Goal: Task Accomplishment & Management: Manage account settings

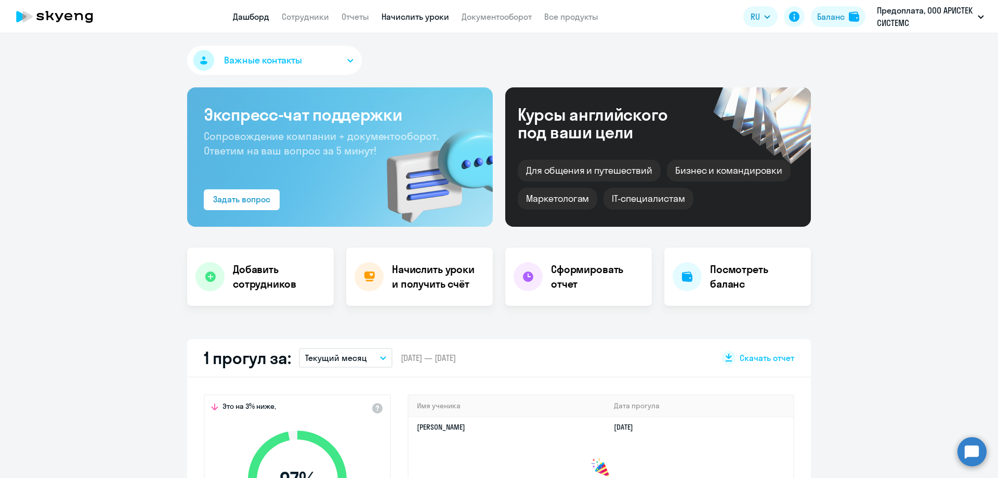
click at [423, 19] on link "Начислить уроки" at bounding box center [415, 16] width 68 height 10
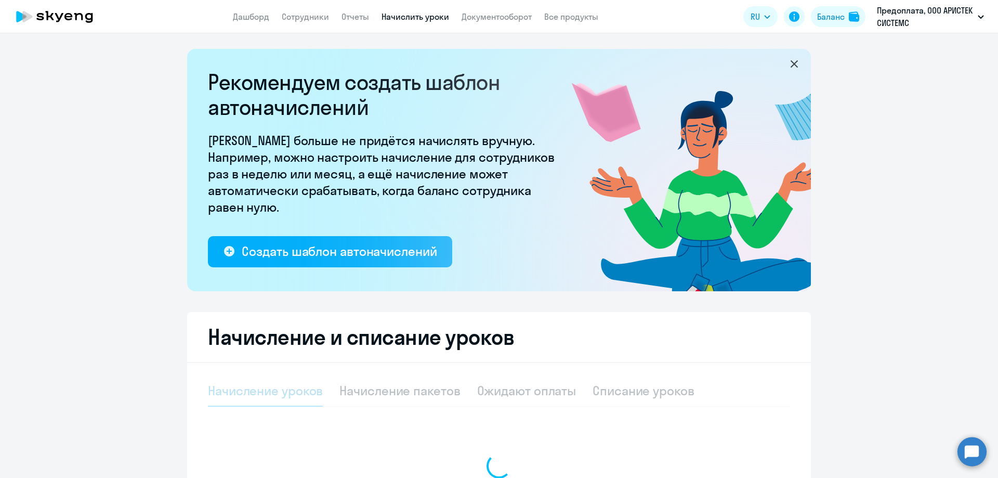
select select "10"
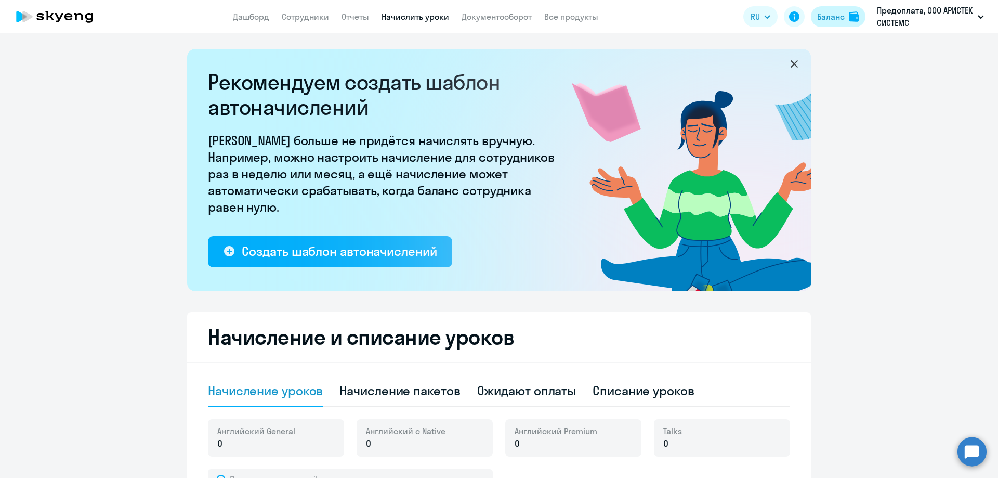
click at [831, 18] on div "Баланс" at bounding box center [831, 16] width 28 height 12
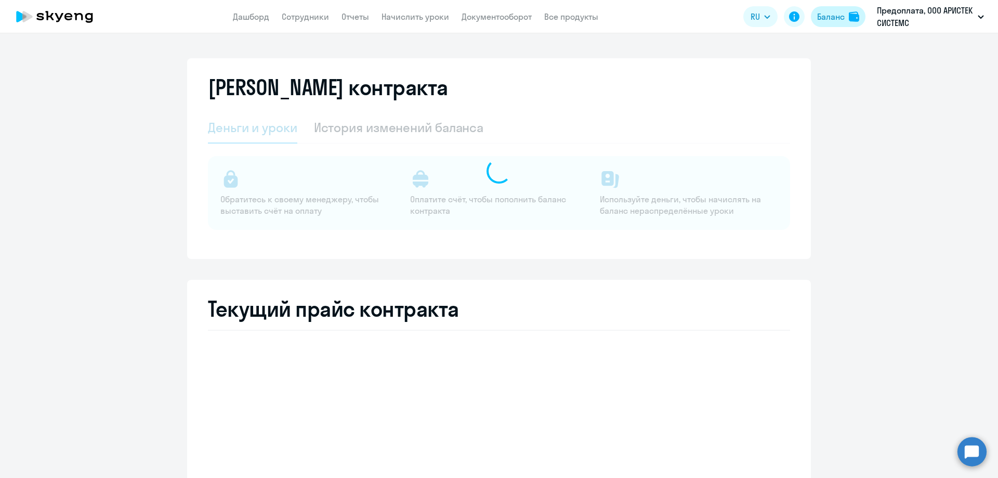
select select "english_adult_not_native_speaker"
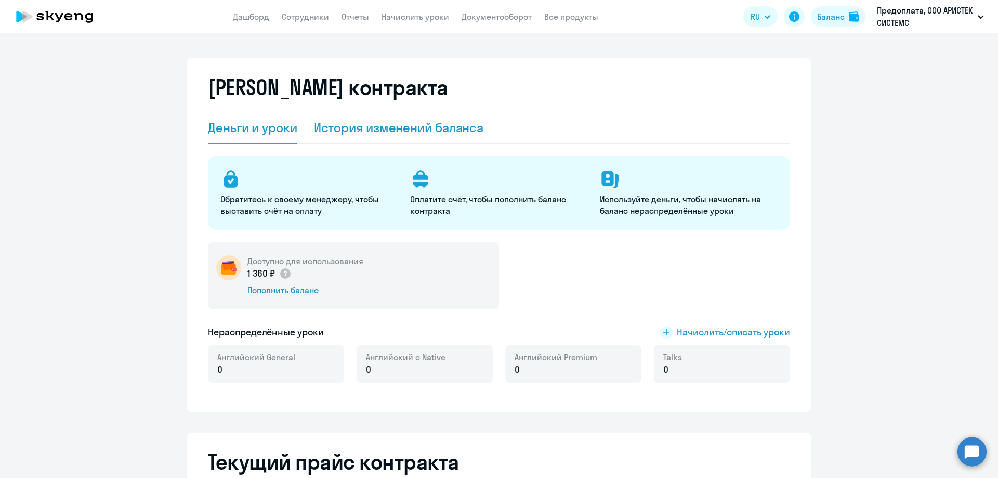
click at [413, 132] on div "История изменений баланса" at bounding box center [399, 127] width 170 height 17
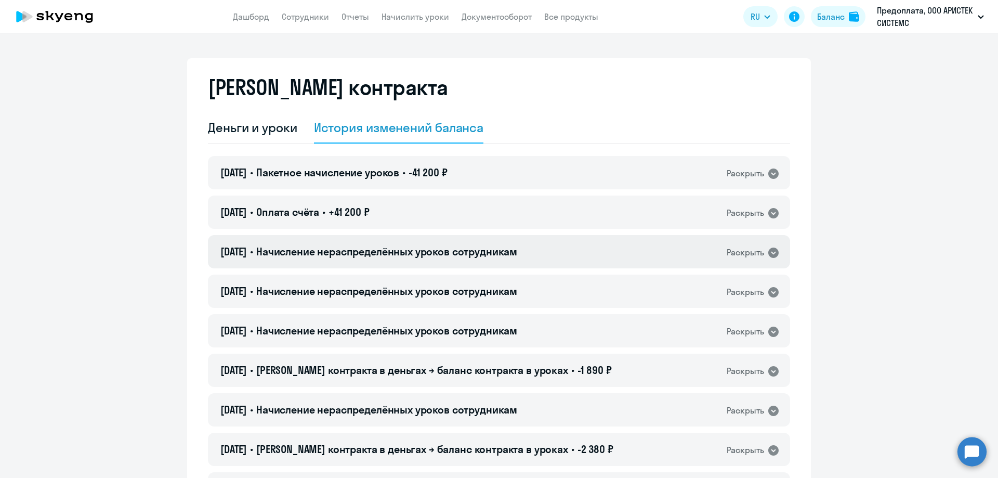
click at [769, 249] on icon at bounding box center [773, 252] width 10 height 10
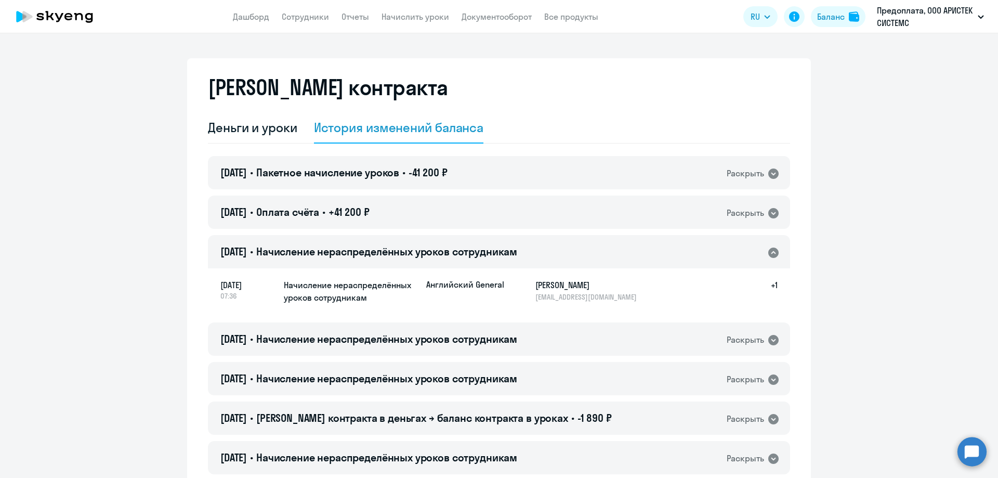
click at [770, 255] on icon at bounding box center [773, 252] width 10 height 10
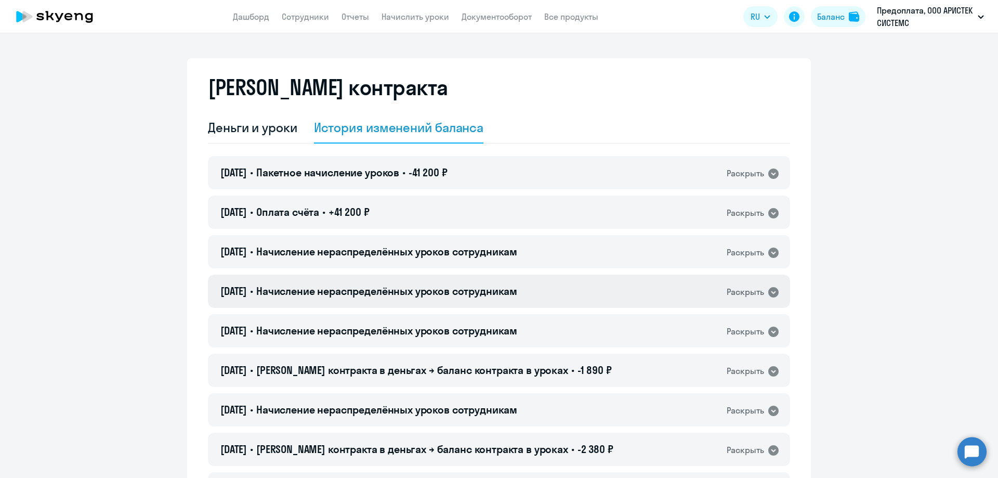
click at [768, 290] on icon at bounding box center [773, 292] width 10 height 10
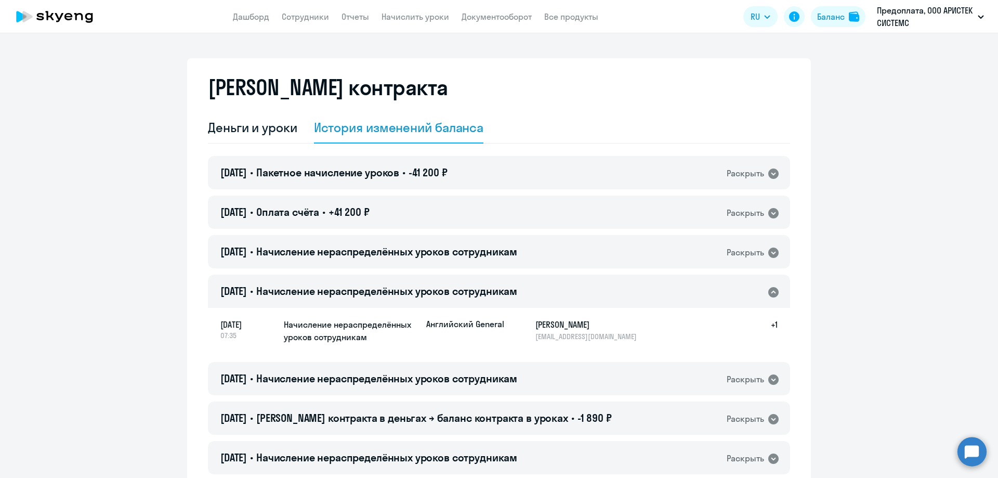
click at [768, 290] on icon at bounding box center [773, 292] width 10 height 10
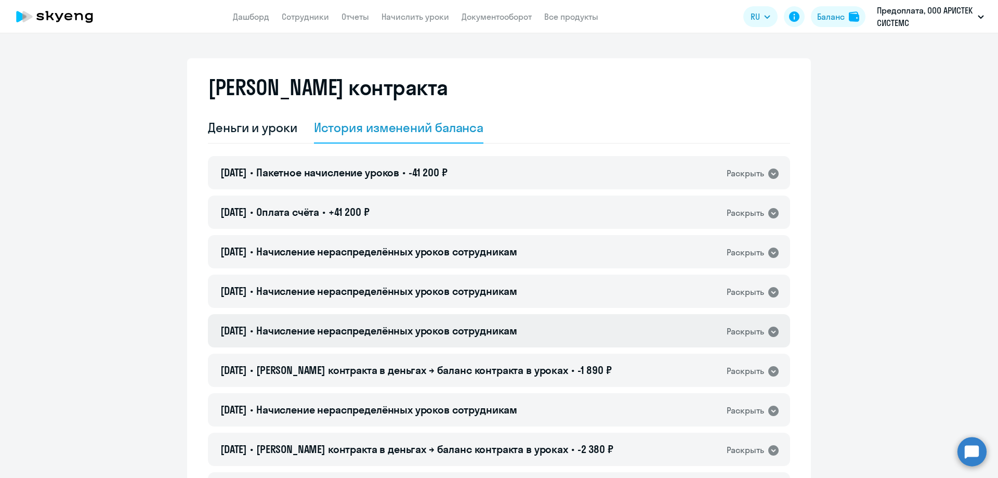
click at [774, 332] on icon at bounding box center [773, 331] width 10 height 10
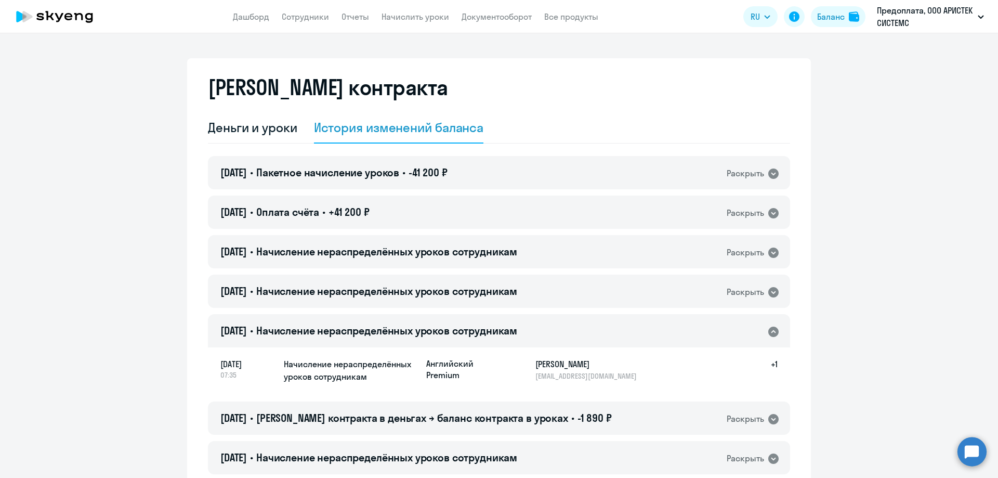
click at [774, 332] on icon at bounding box center [773, 331] width 10 height 10
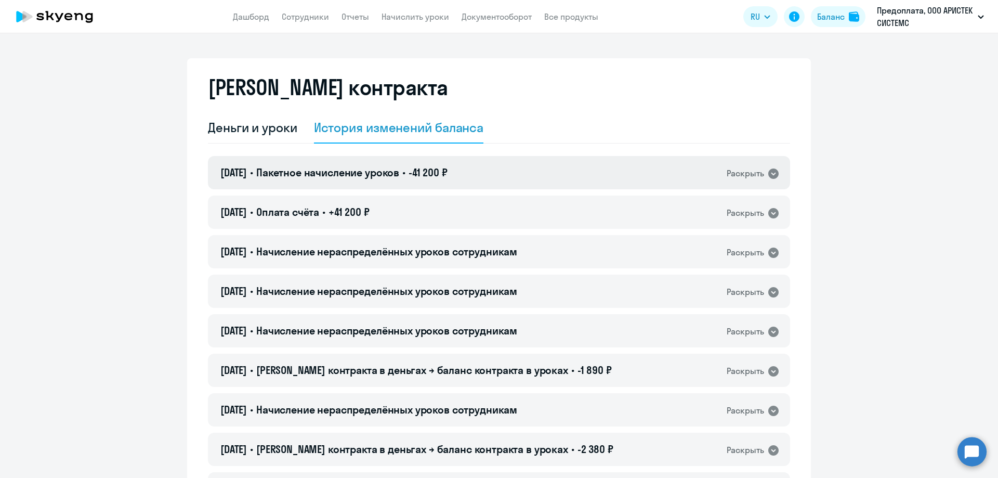
click at [768, 175] on icon at bounding box center [773, 173] width 10 height 10
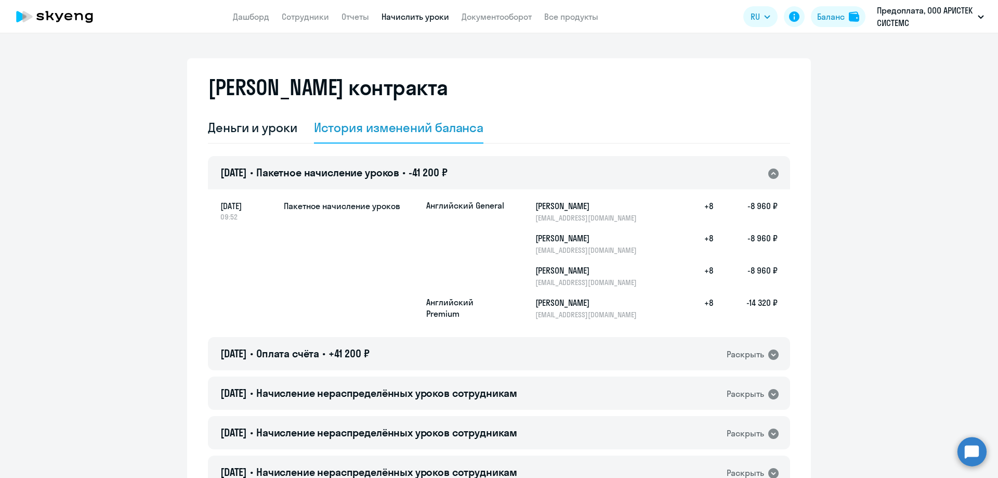
click at [412, 20] on link "Начислить уроки" at bounding box center [415, 16] width 68 height 10
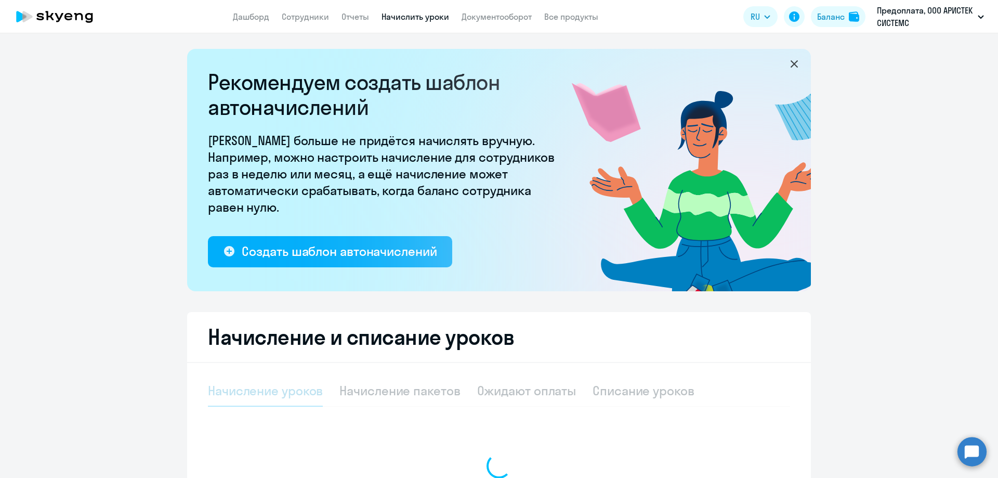
select select "10"
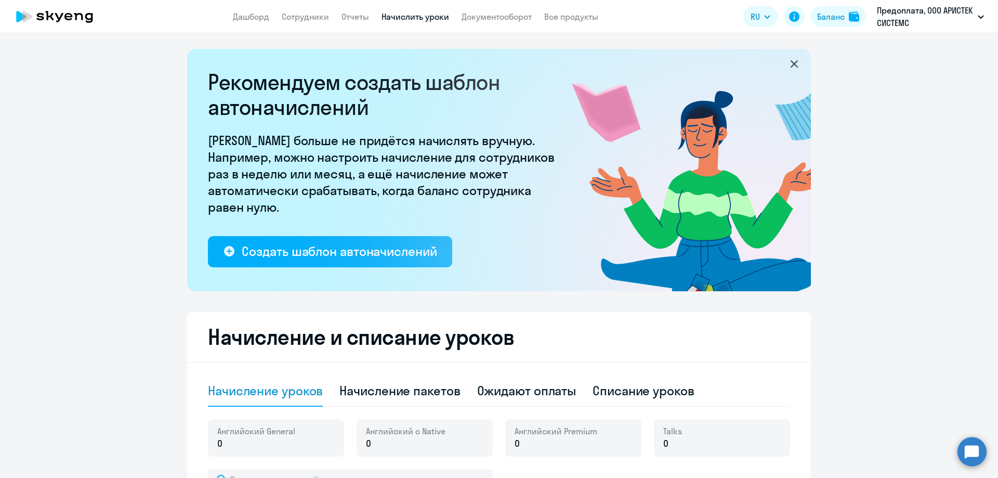
scroll to position [137, 0]
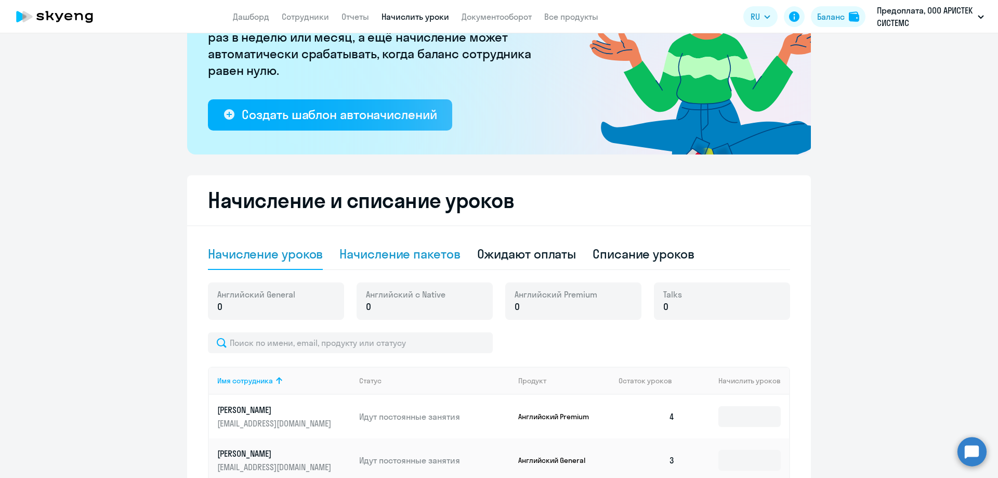
click at [407, 253] on div "Начисление пакетов" at bounding box center [399, 253] width 121 height 17
select select "10"
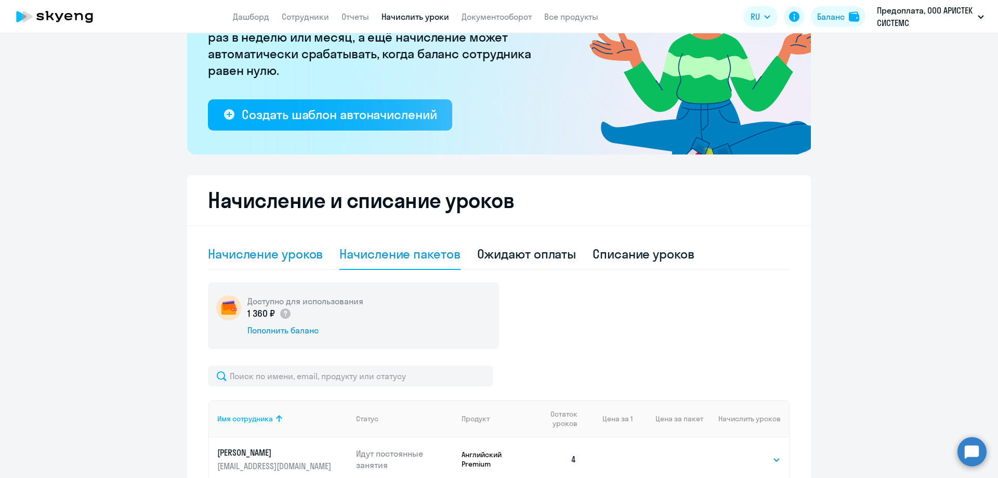
click at [242, 255] on div "Начисление уроков" at bounding box center [265, 253] width 115 height 17
select select "10"
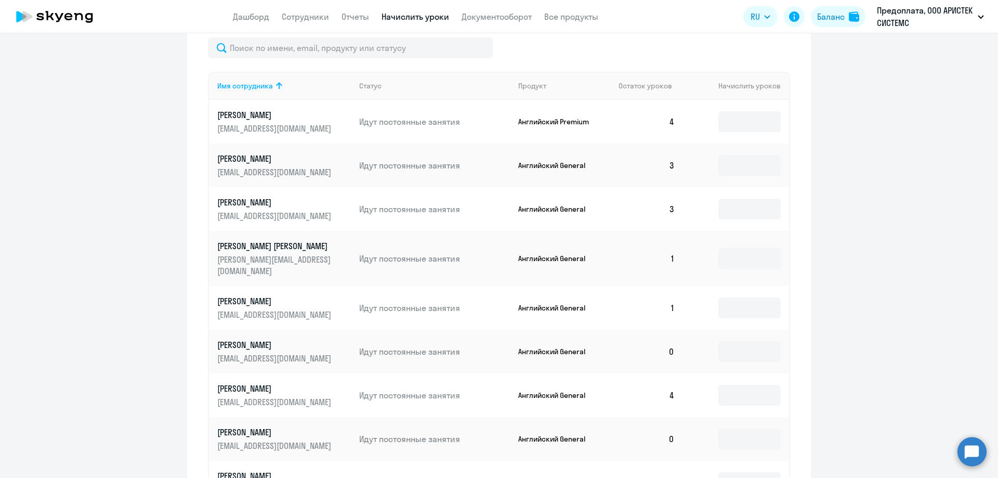
scroll to position [448, 0]
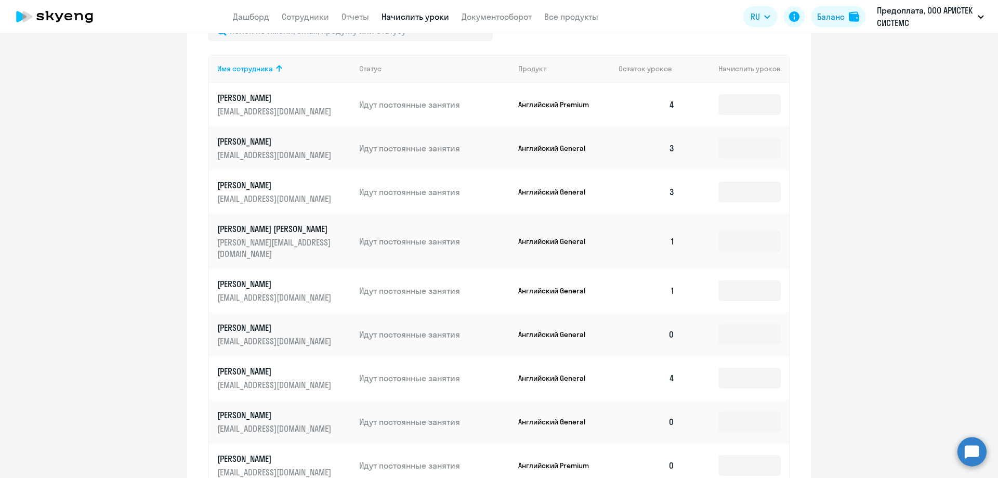
click at [702, 410] on td at bounding box center [736, 422] width 106 height 44
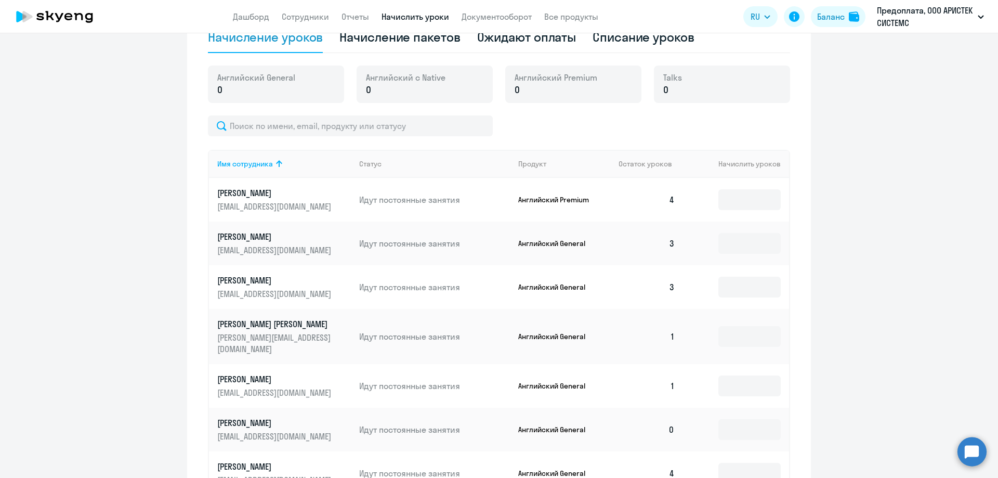
scroll to position [189, 0]
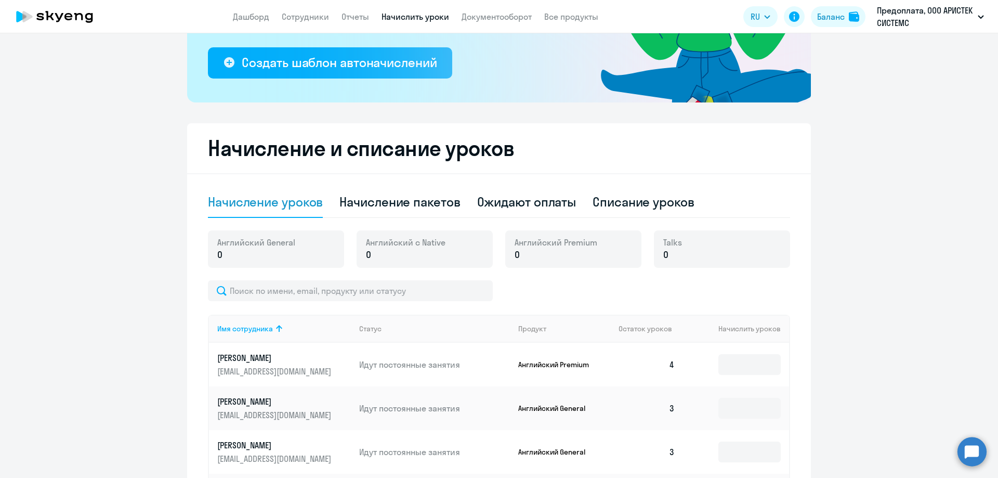
click at [757, 326] on th "Начислить уроков" at bounding box center [736, 328] width 106 height 28
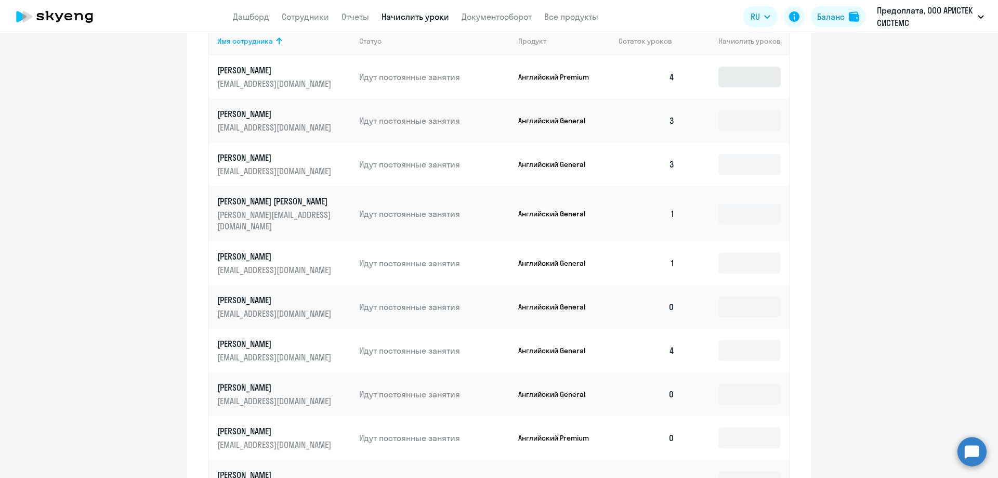
scroll to position [500, 0]
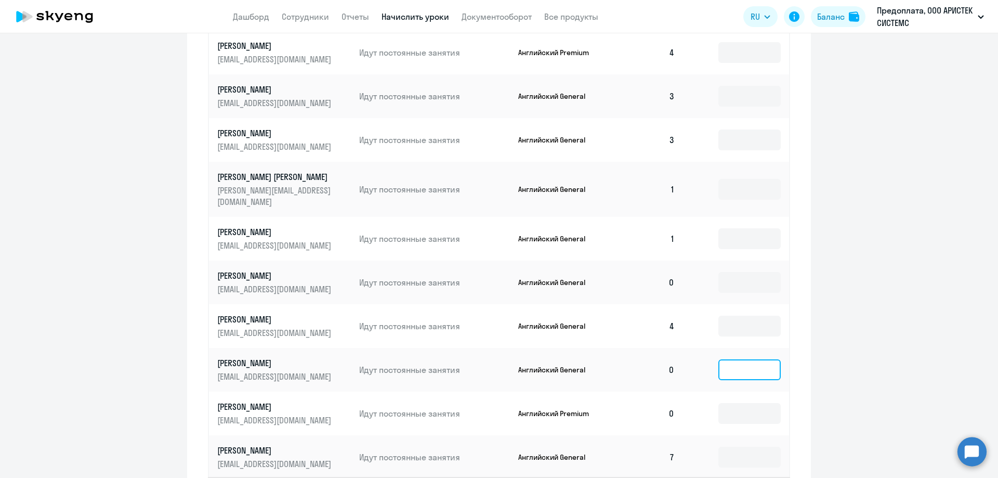
click at [760, 360] on input at bounding box center [749, 369] width 62 height 21
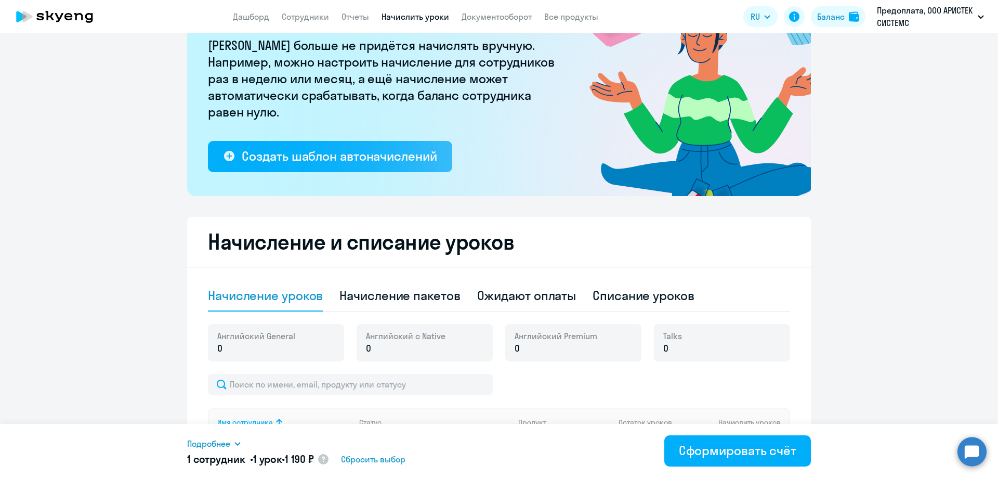
scroll to position [104, 0]
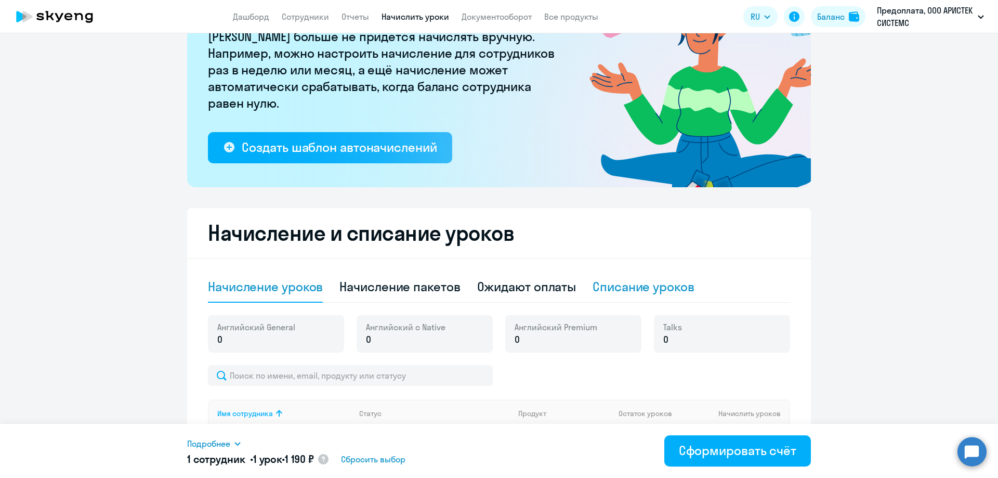
type input "1"
click at [648, 285] on div "Списание уроков" at bounding box center [643, 286] width 102 height 17
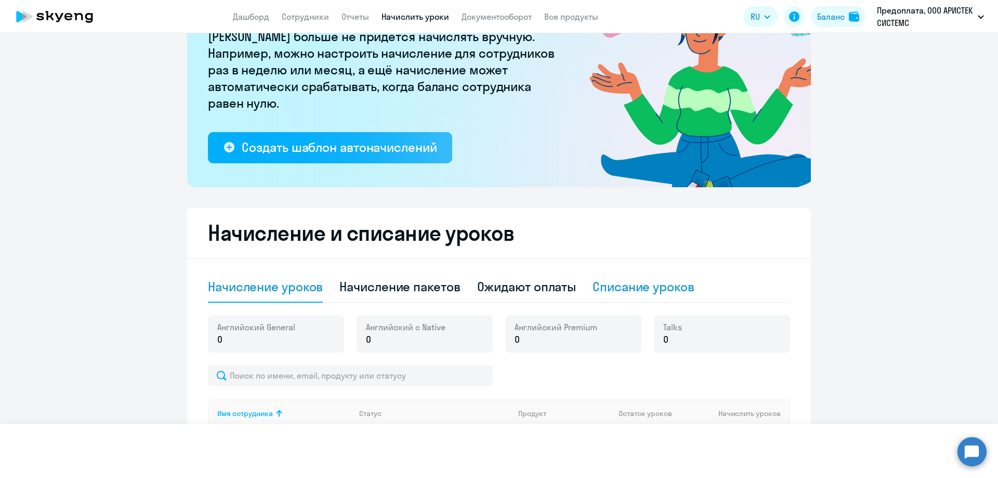
select select "10"
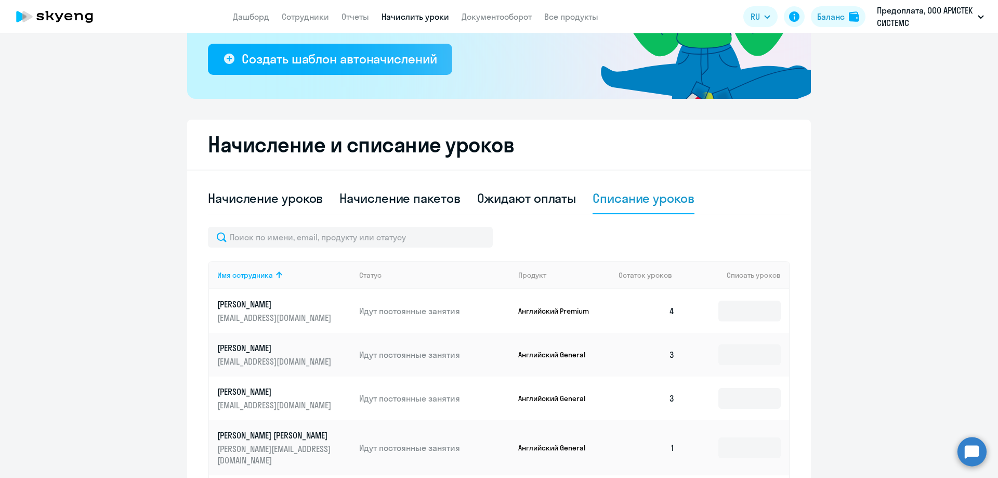
scroll to position [208, 0]
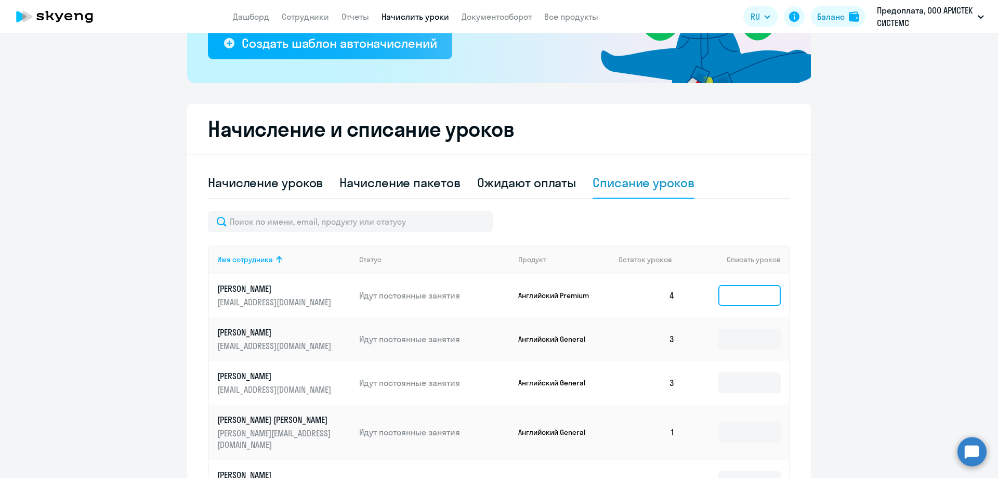
click at [744, 293] on input at bounding box center [749, 295] width 62 height 21
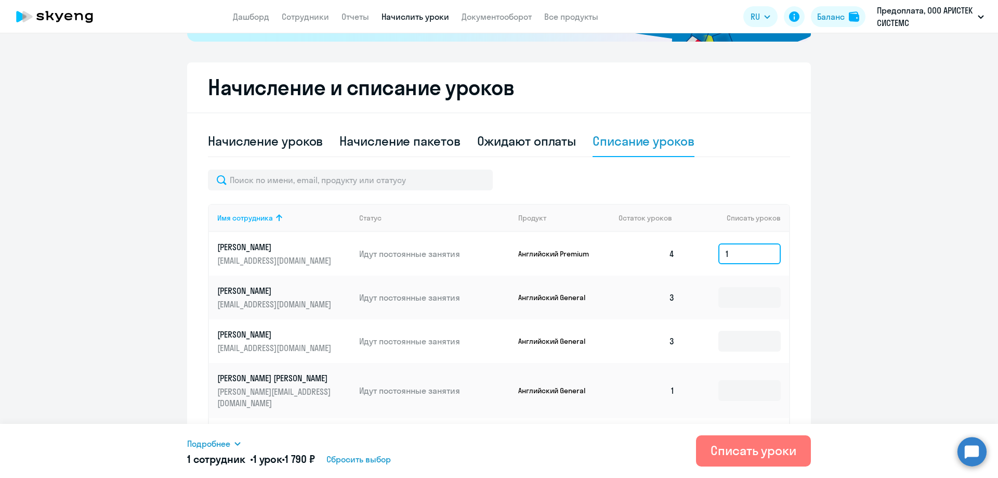
scroll to position [260, 0]
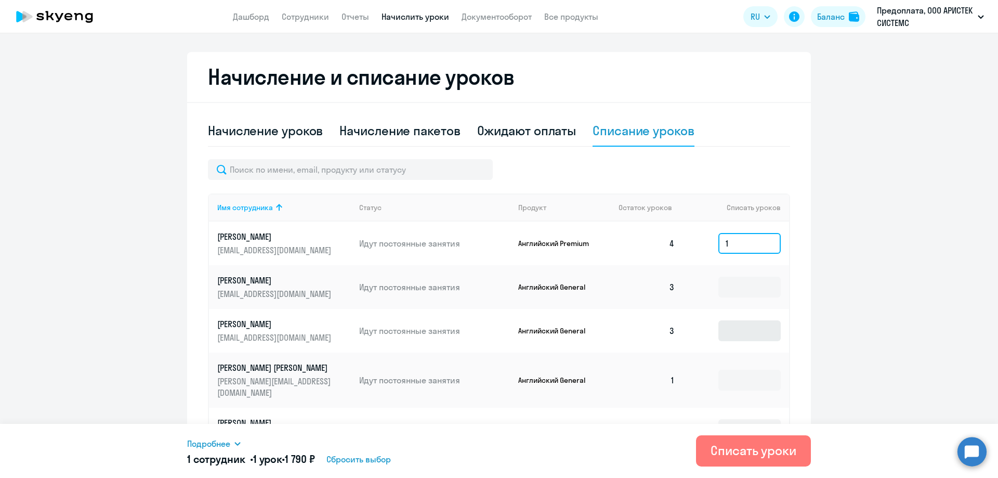
type input "1"
click at [744, 324] on input at bounding box center [749, 330] width 62 height 21
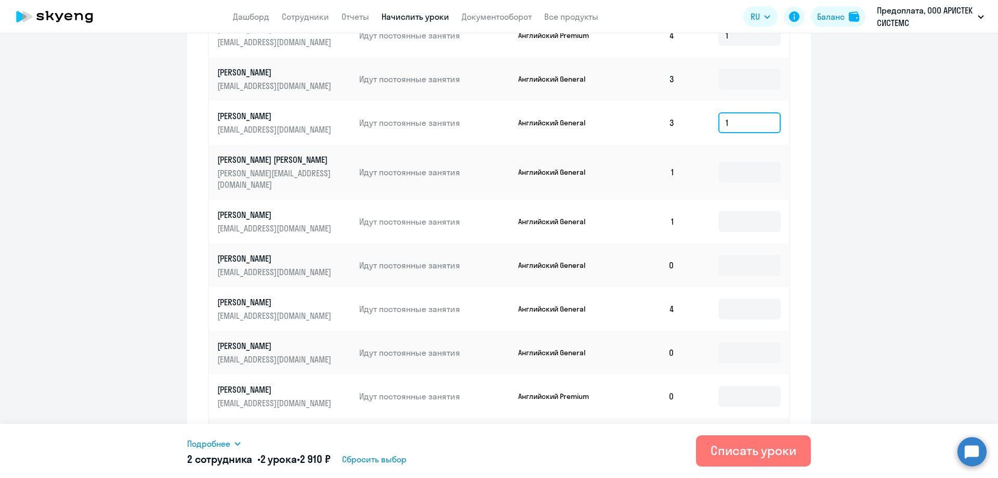
scroll to position [520, 0]
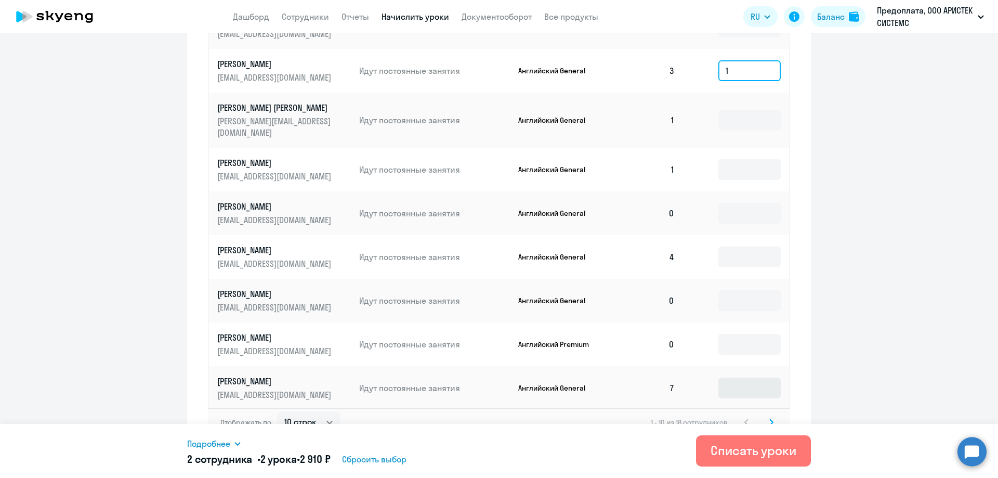
type input "1"
click at [744, 377] on input at bounding box center [749, 387] width 62 height 21
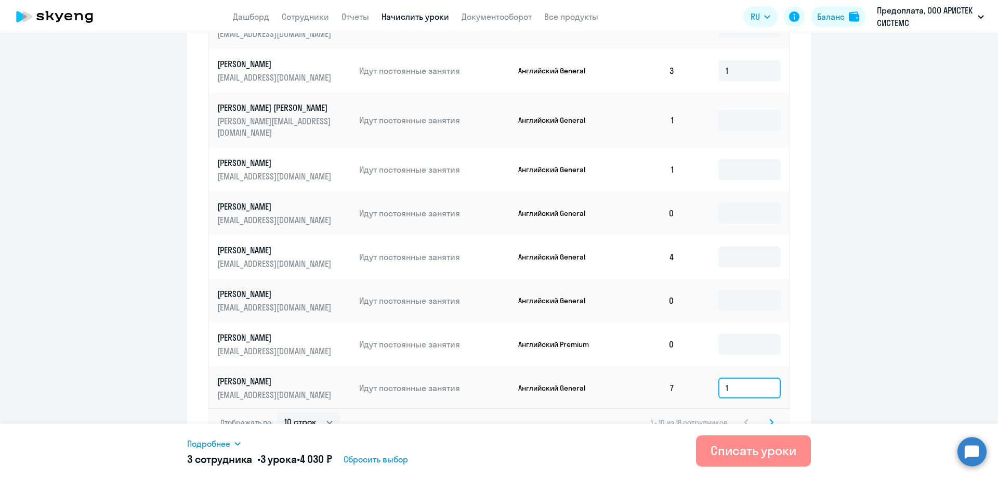
type input "1"
click at [736, 449] on div "Списать уроки" at bounding box center [753, 450] width 86 height 17
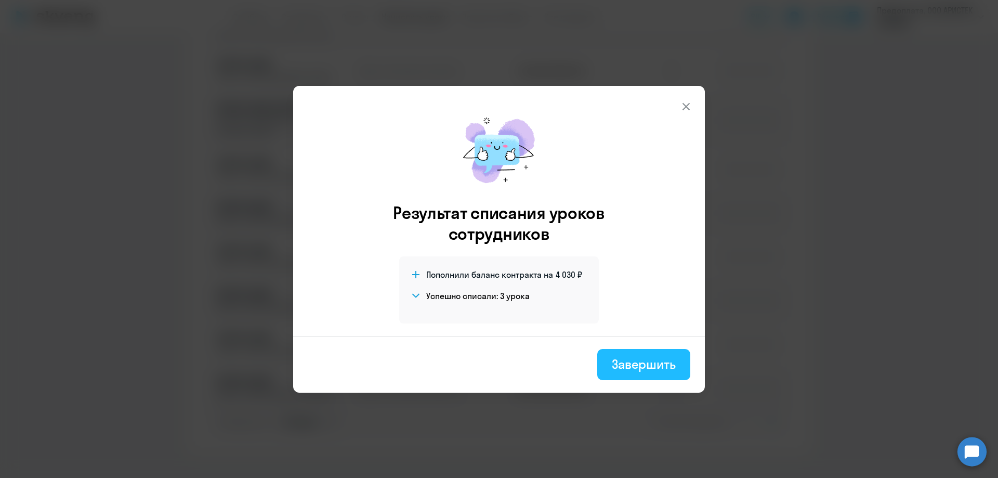
click at [643, 367] on div "Завершить" at bounding box center [644, 363] width 64 height 17
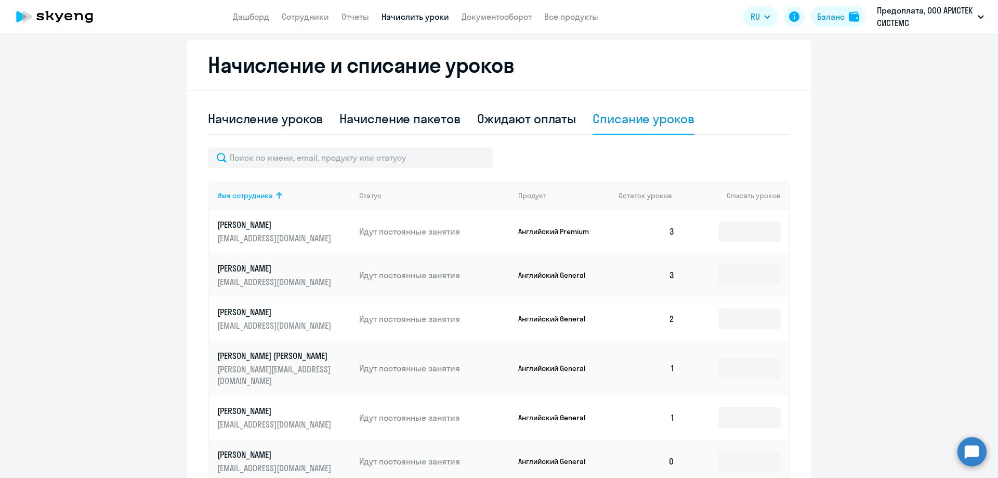
scroll to position [260, 0]
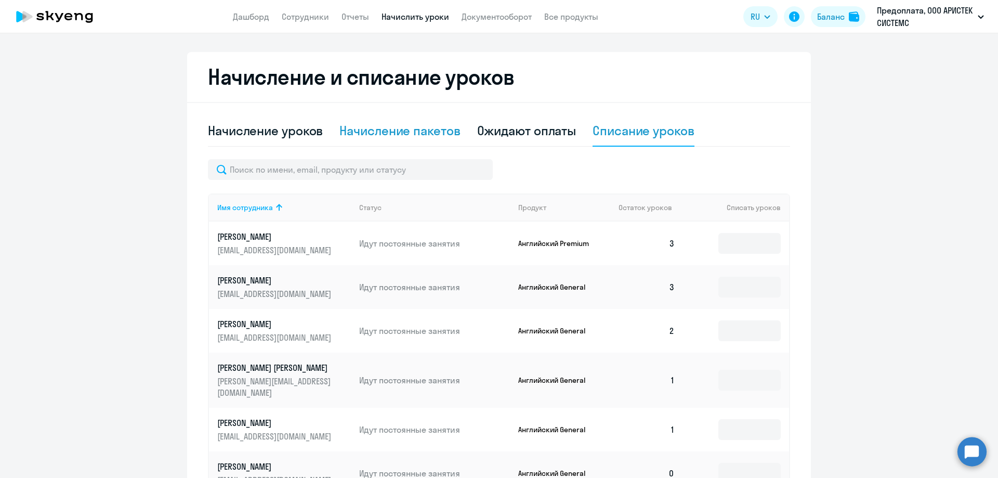
click at [413, 135] on div "Начисление пакетов" at bounding box center [399, 130] width 121 height 17
select select "10"
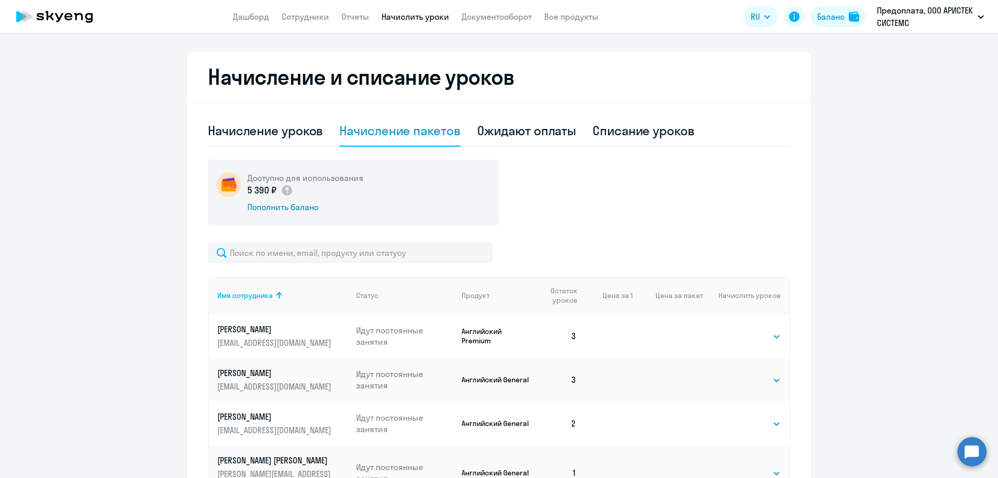
scroll to position [0, 0]
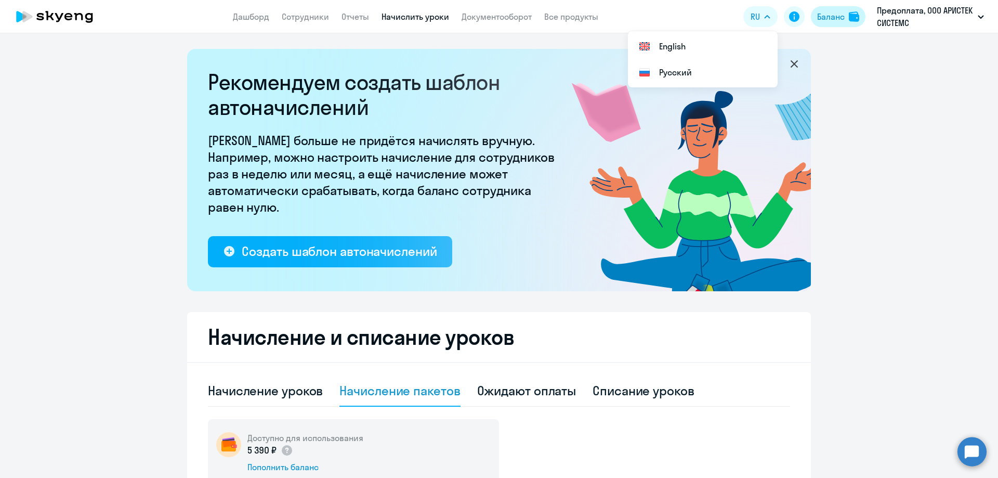
click at [832, 15] on div "Баланс" at bounding box center [831, 16] width 28 height 12
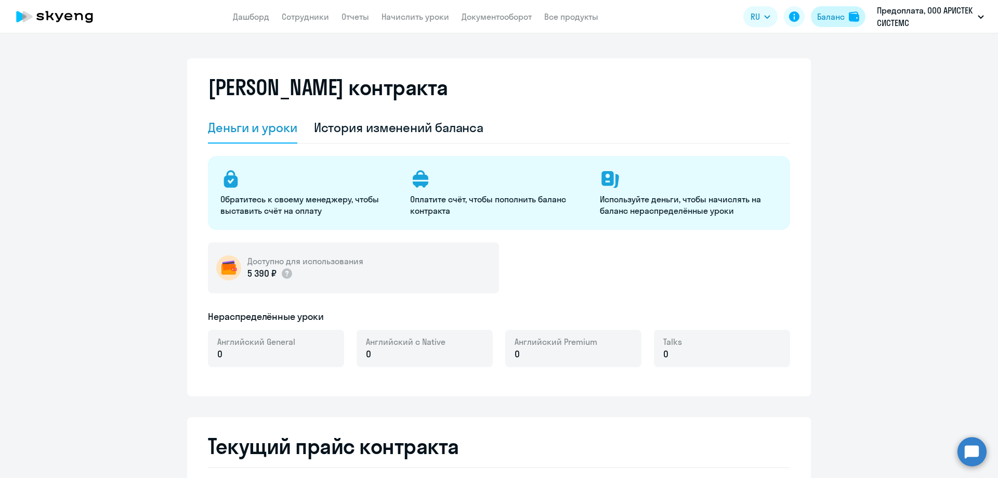
select select "english_adult_not_native_speaker"
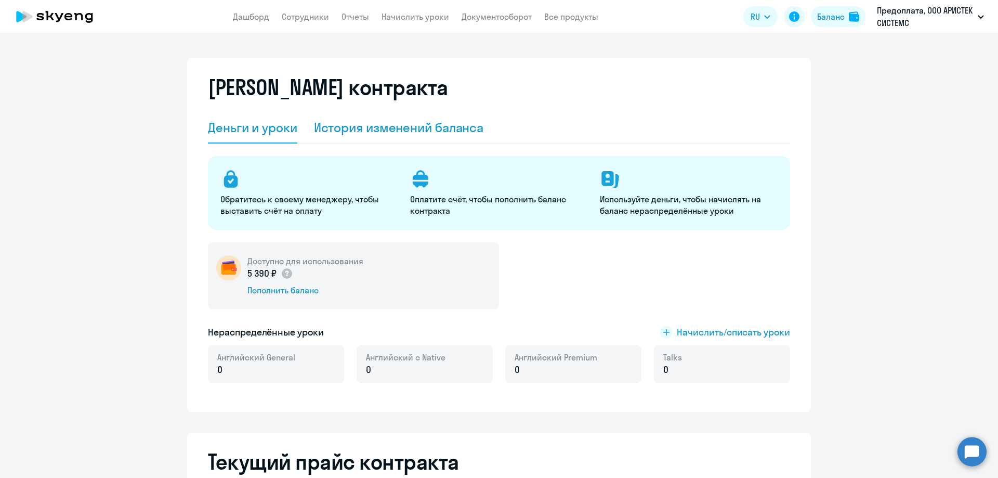
click at [433, 122] on div "История изменений баланса" at bounding box center [399, 127] width 170 height 17
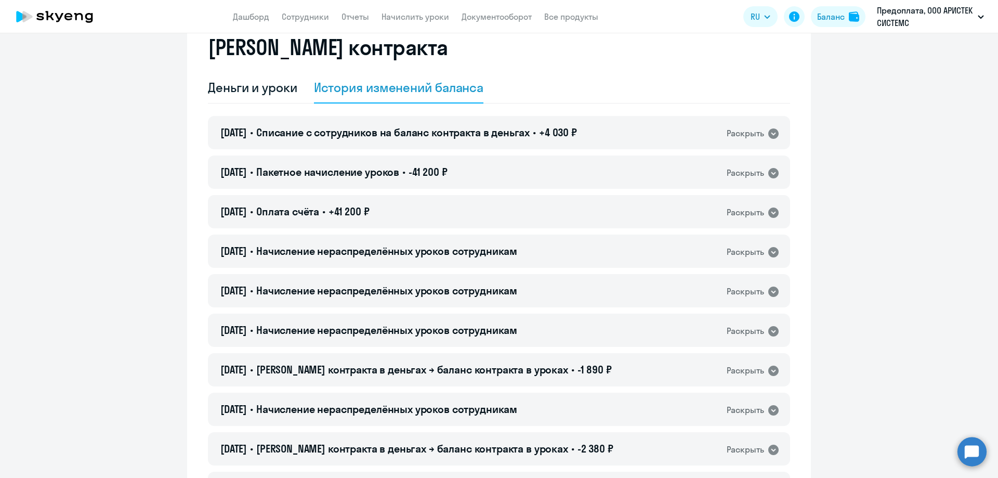
scroll to position [52, 0]
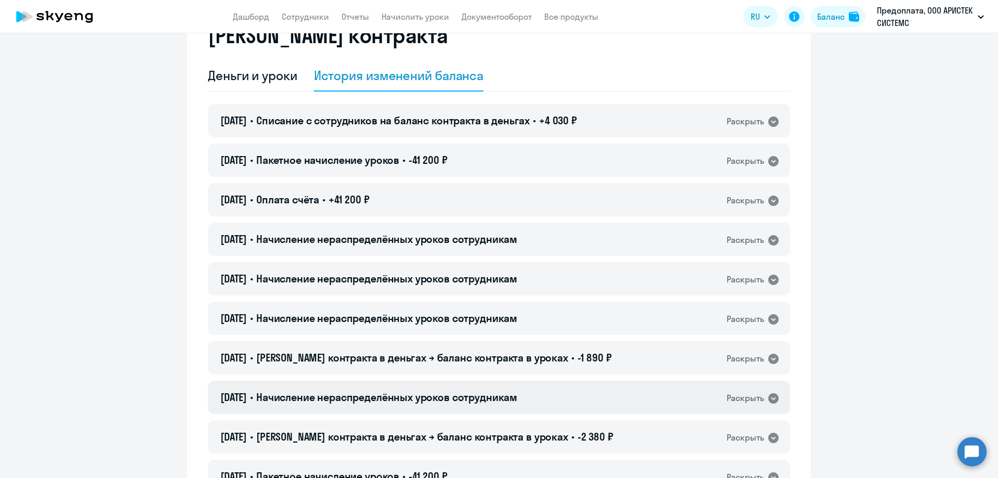
click at [767, 395] on icon at bounding box center [773, 398] width 12 height 12
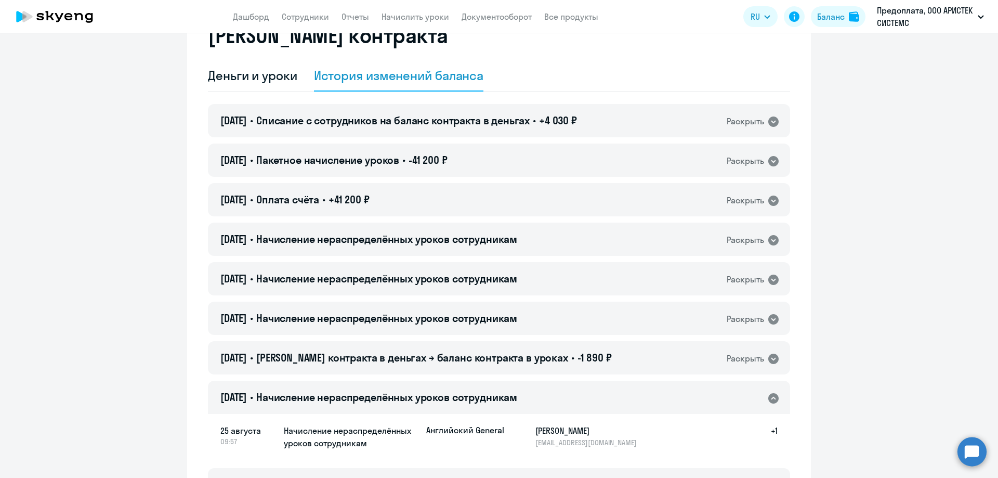
click at [767, 395] on icon at bounding box center [773, 398] width 12 height 12
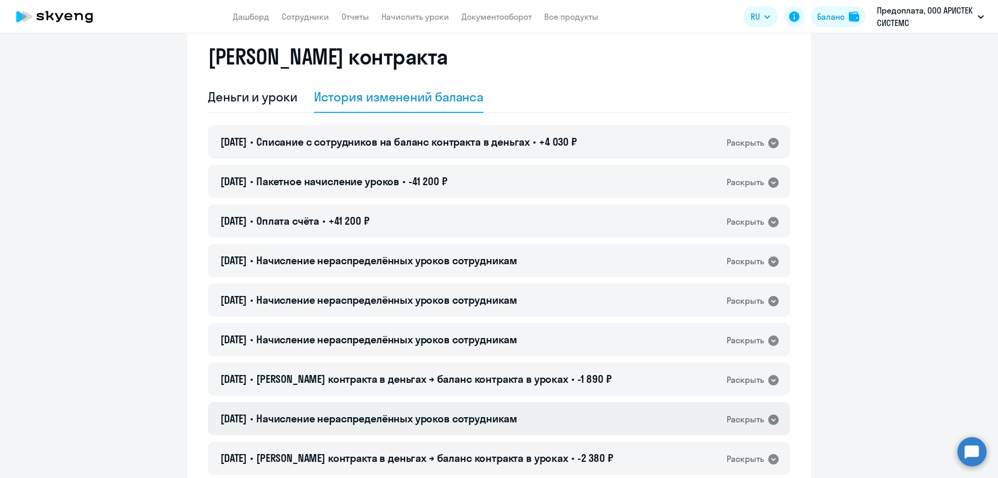
scroll to position [0, 0]
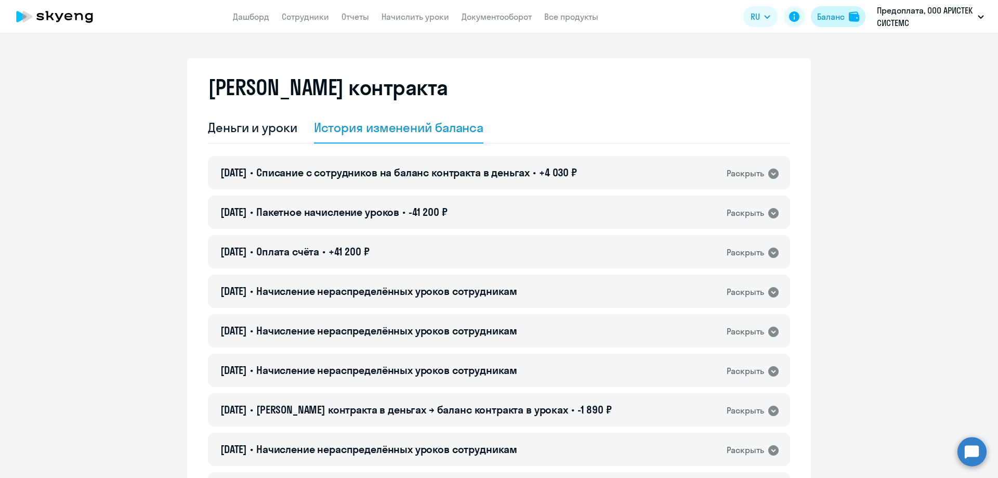
click at [835, 18] on div "Баланс" at bounding box center [831, 16] width 28 height 12
click at [217, 123] on div "Деньги и уроки" at bounding box center [252, 127] width 89 height 17
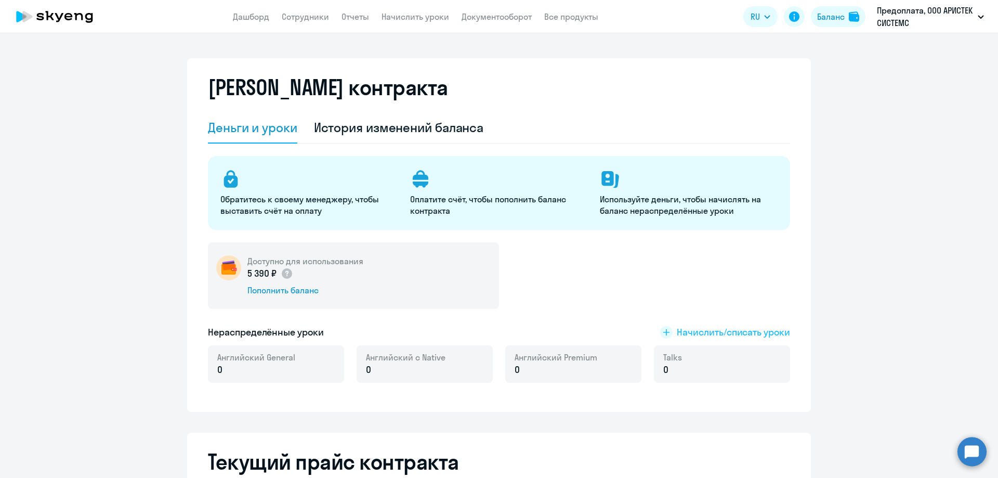
click at [706, 331] on span "Начислить/списать уроки" at bounding box center [733, 332] width 113 height 14
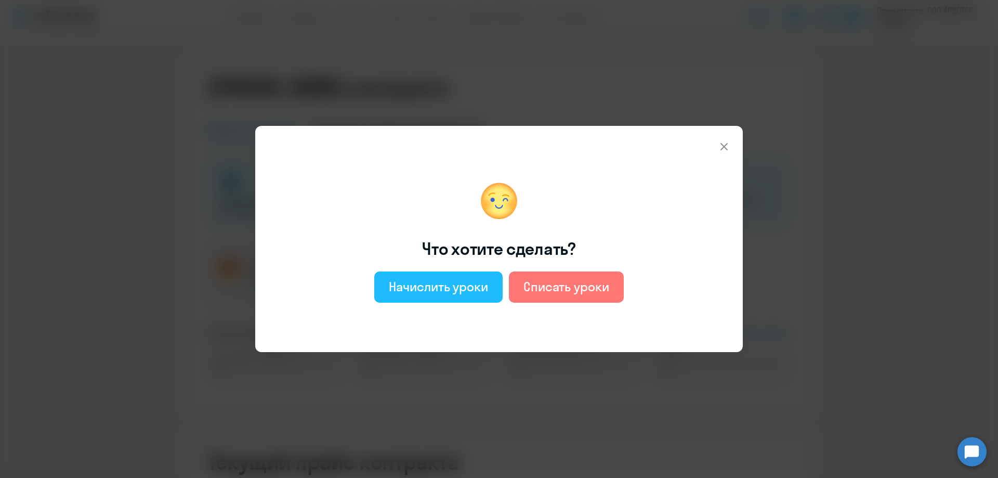
click at [443, 287] on div "Начислить уроки" at bounding box center [438, 286] width 99 height 17
select select "english_adult_not_native_speaker"
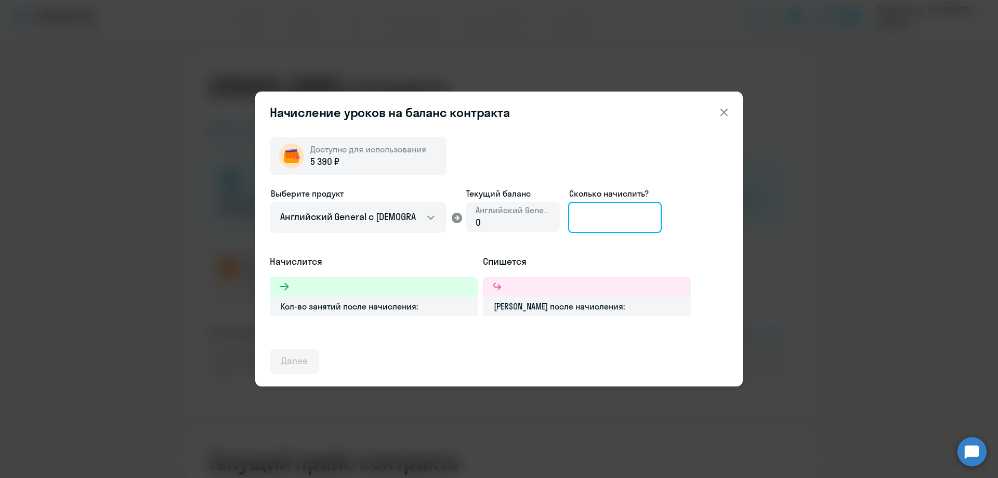
click at [602, 213] on input at bounding box center [615, 217] width 94 height 31
type input "2"
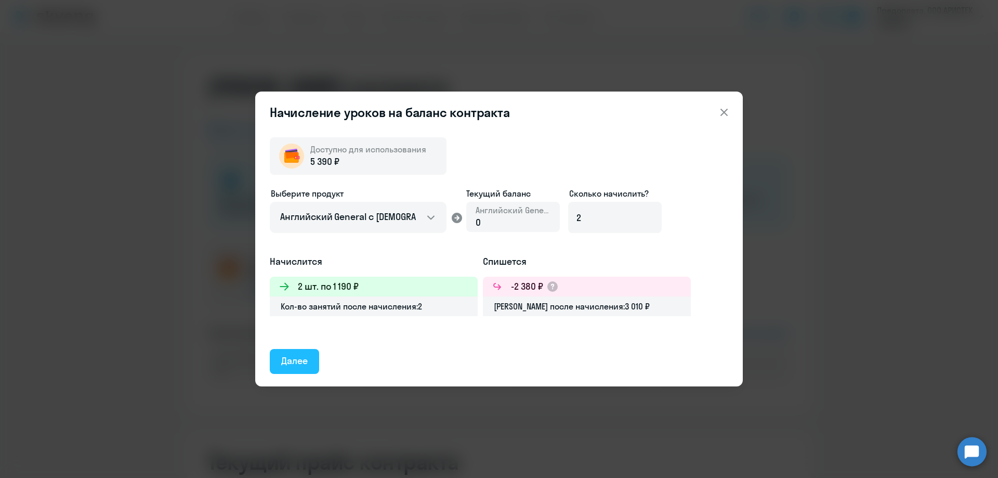
click at [300, 358] on div "Далее" at bounding box center [294, 361] width 26 height 14
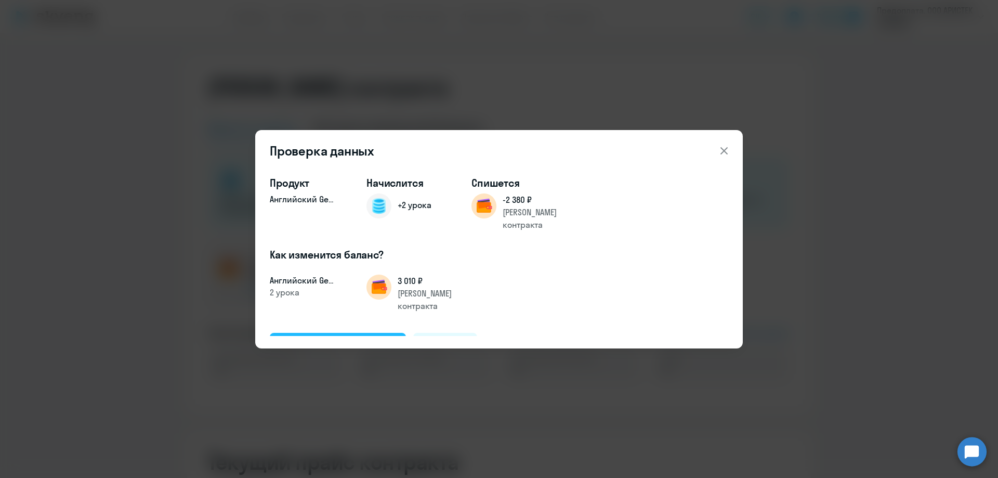
click at [354, 338] on div "Подтвердить и начислить" at bounding box center [337, 345] width 113 height 14
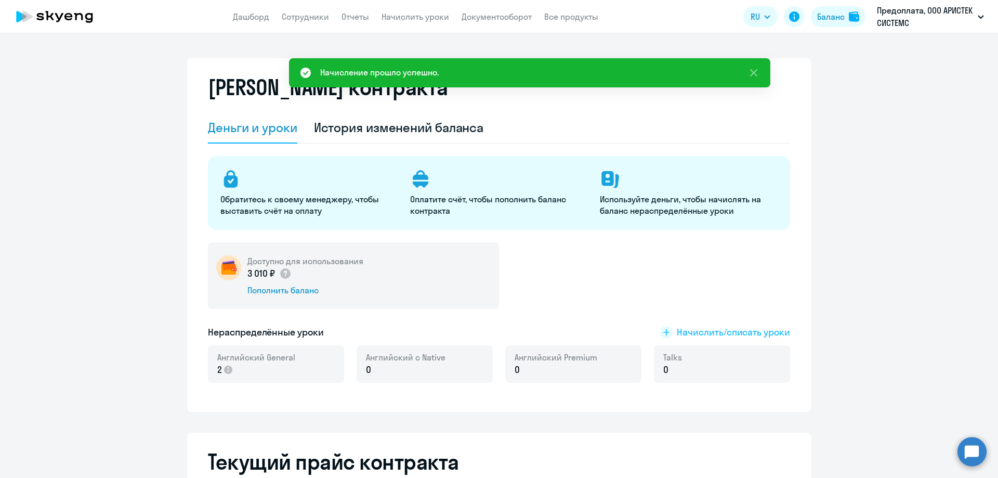
click at [722, 330] on span "Начислить/списать уроки" at bounding box center [733, 332] width 113 height 14
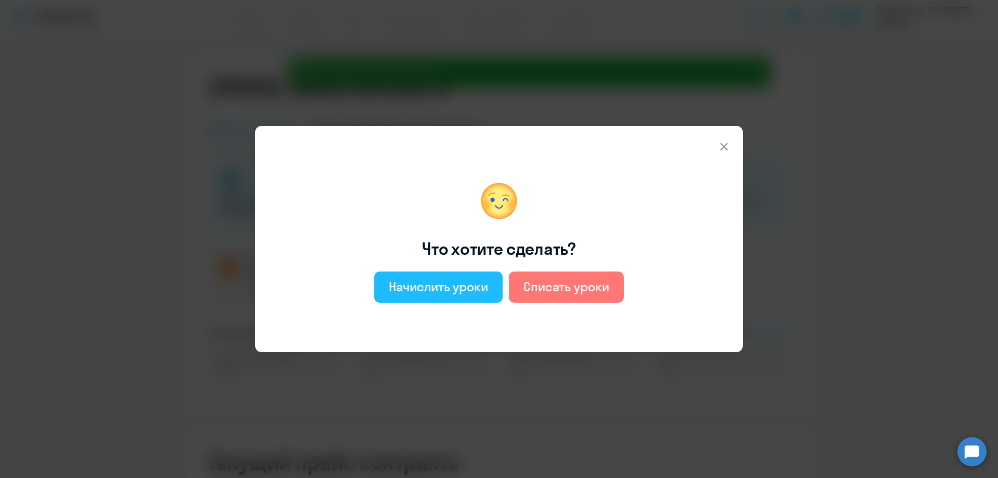
click at [450, 283] on div "Начислить уроки" at bounding box center [438, 286] width 99 height 17
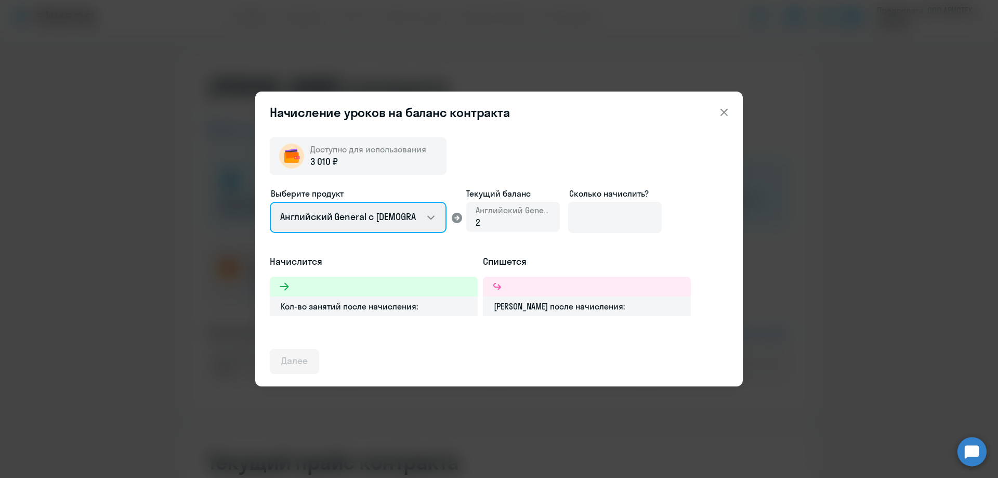
click at [427, 218] on select "Английский General с [DEMOGRAPHIC_DATA] преподавателем Английский General с [DE…" at bounding box center [358, 217] width 177 height 31
select select "english_adult_not_native_speaker_premium"
click at [270, 202] on select "Английский General с [DEMOGRAPHIC_DATA] преподавателем Английский General с [DE…" at bounding box center [358, 217] width 177 height 31
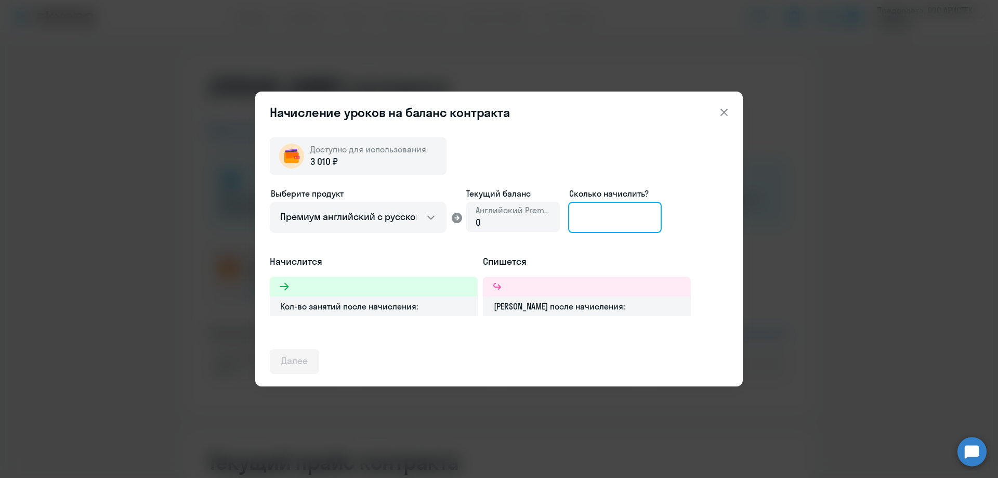
click at [599, 225] on input at bounding box center [615, 217] width 94 height 31
type input "2"
type input "1"
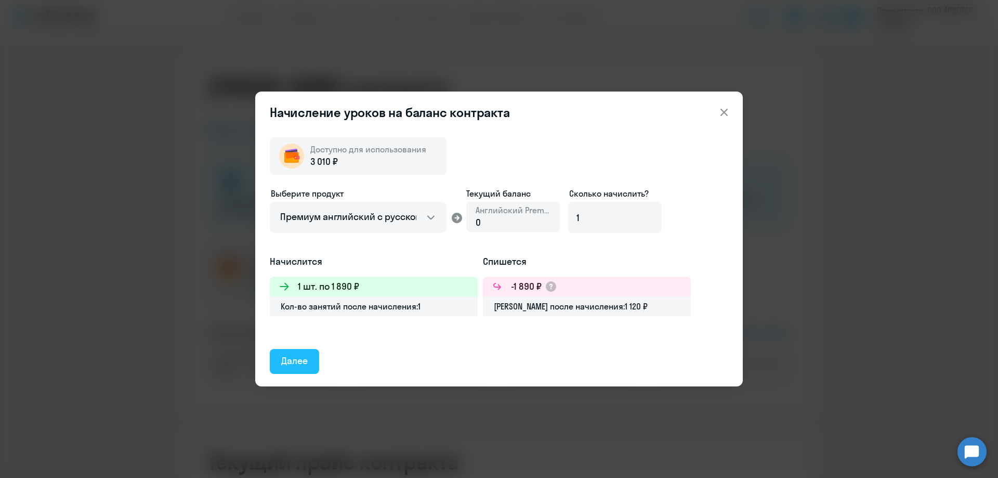
click at [295, 360] on div "Далее" at bounding box center [294, 361] width 26 height 14
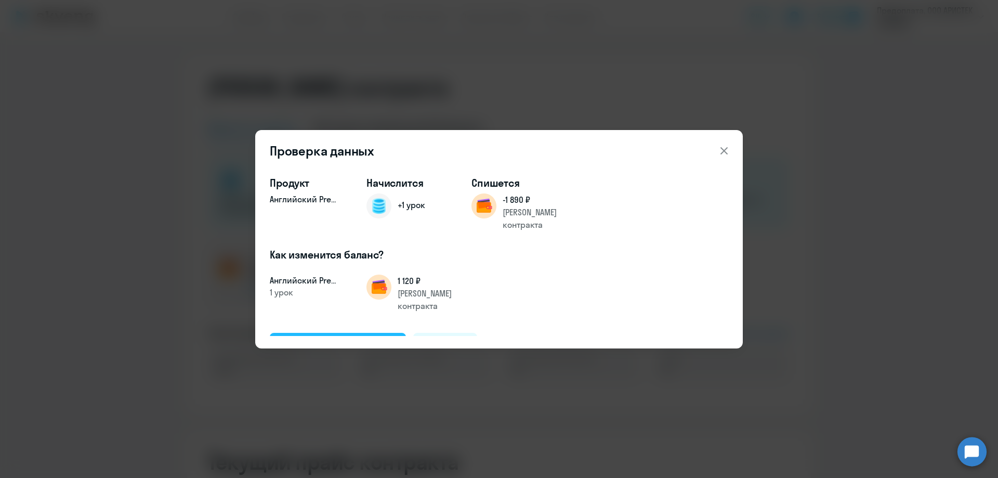
click at [314, 338] on div "Подтвердить и начислить" at bounding box center [337, 345] width 113 height 14
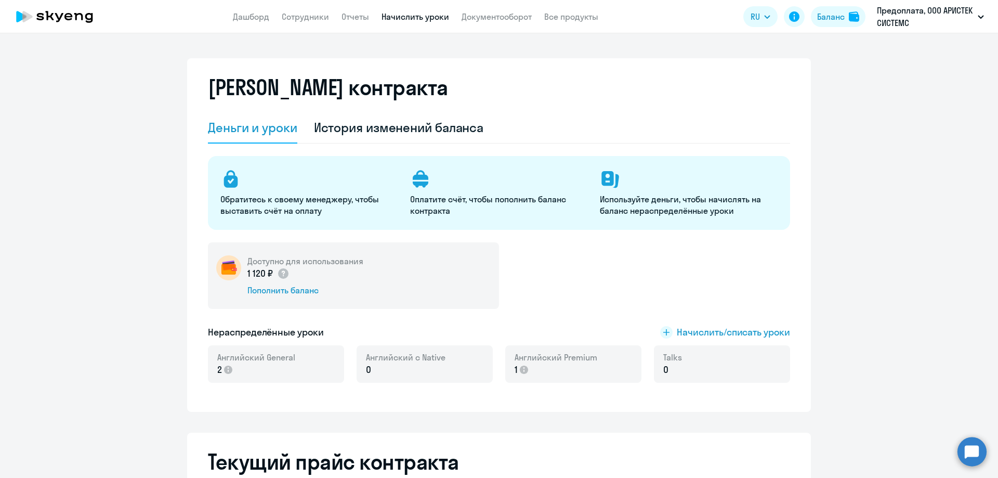
click at [410, 19] on link "Начислить уроки" at bounding box center [415, 16] width 68 height 10
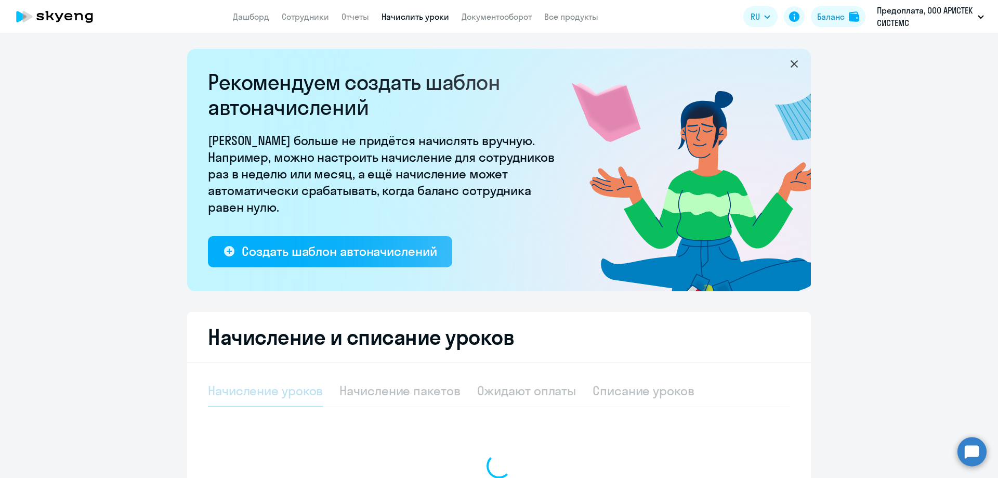
select select "10"
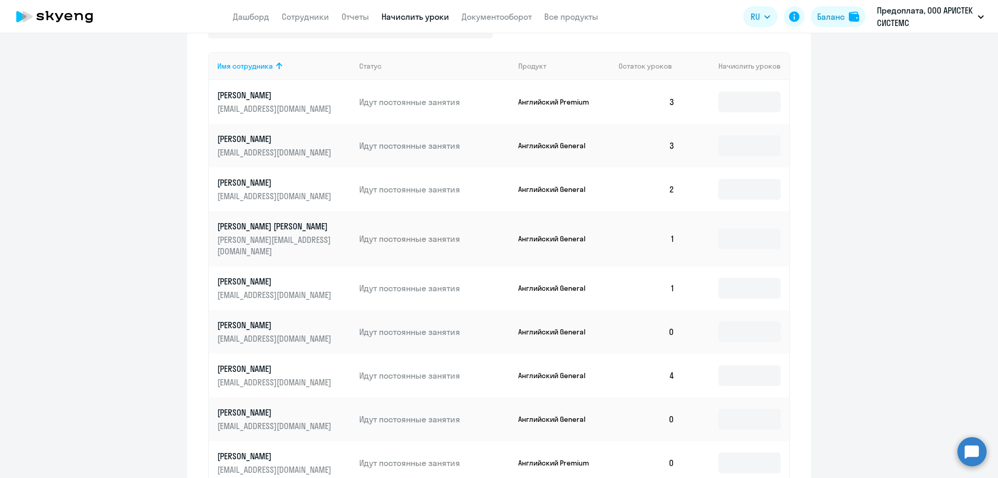
scroll to position [468, 0]
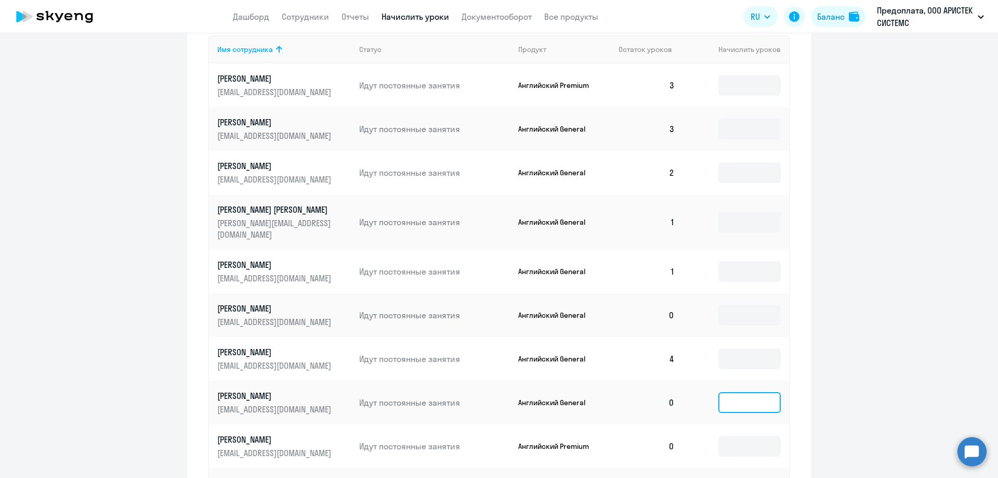
click at [722, 395] on input at bounding box center [749, 402] width 62 height 21
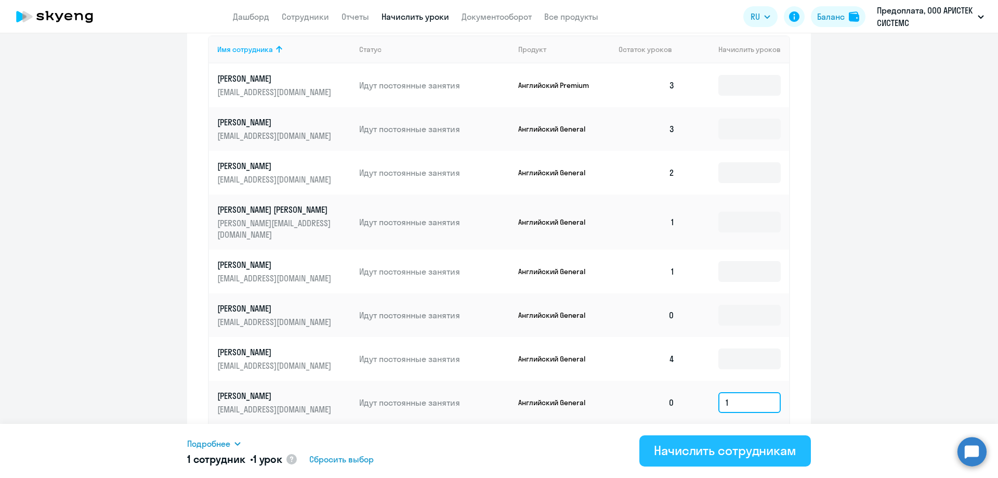
type input "1"
click at [729, 447] on div "Начислить сотрудникам" at bounding box center [725, 450] width 142 height 17
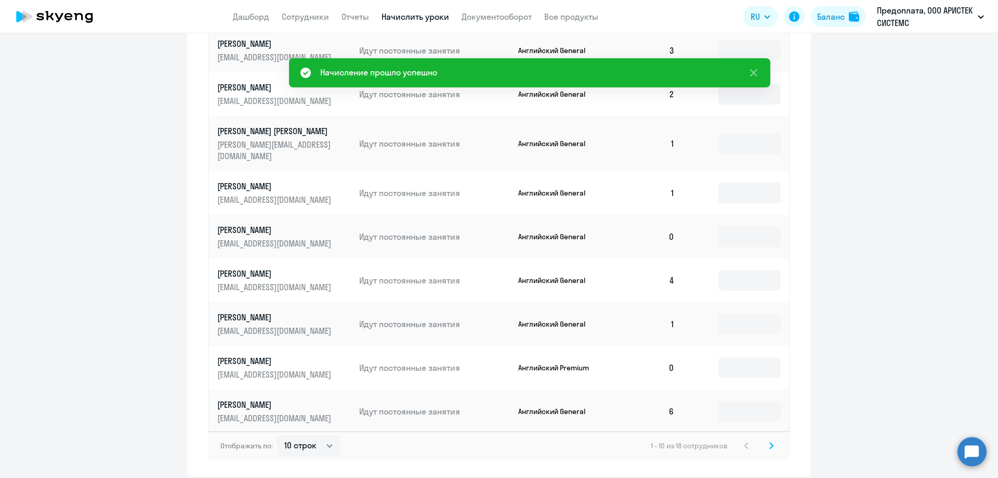
scroll to position [572, 0]
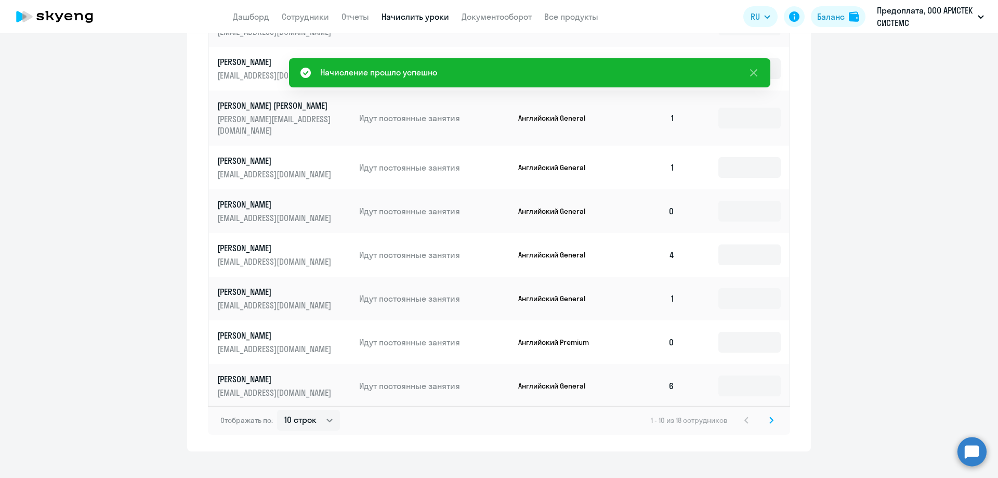
click at [708, 332] on td at bounding box center [736, 342] width 106 height 44
click at [734, 332] on input at bounding box center [749, 342] width 62 height 21
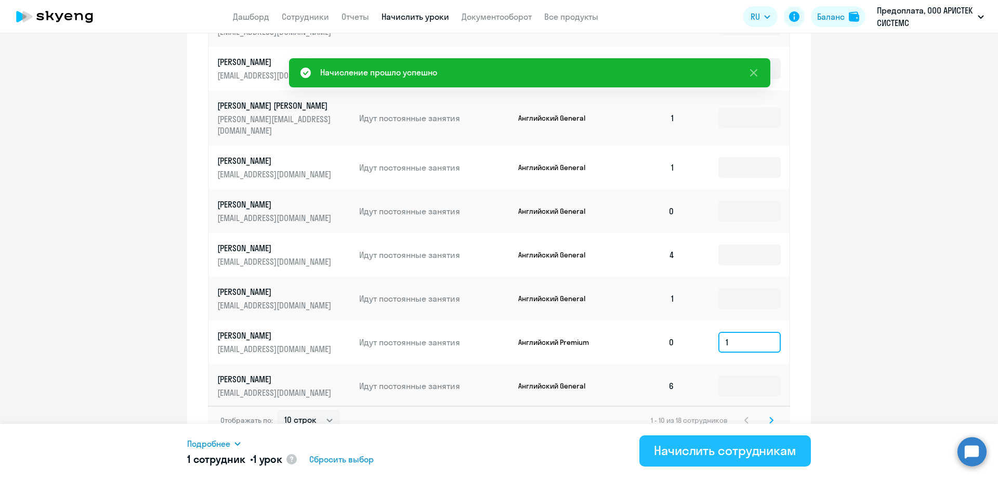
type input "1"
click at [712, 448] on div "Начислить сотрудникам" at bounding box center [725, 450] width 142 height 17
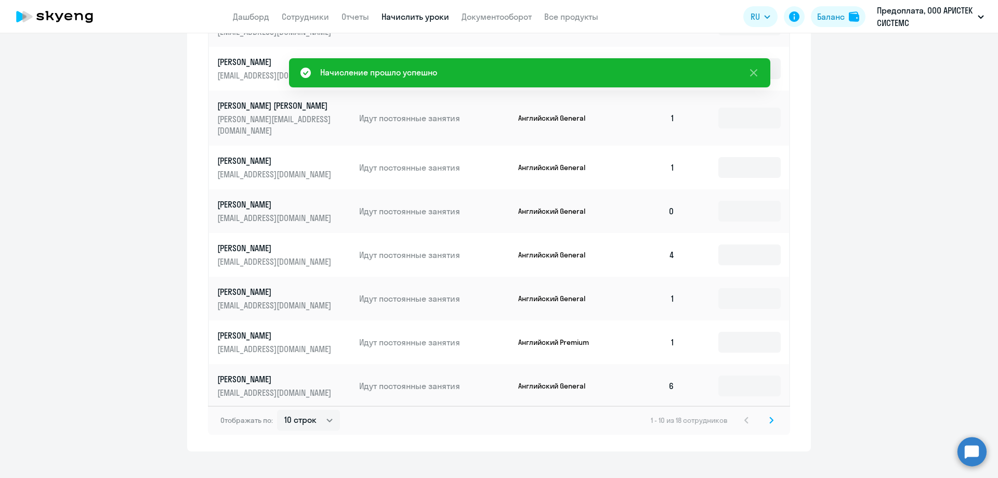
click at [771, 414] on svg-icon at bounding box center [771, 420] width 12 height 12
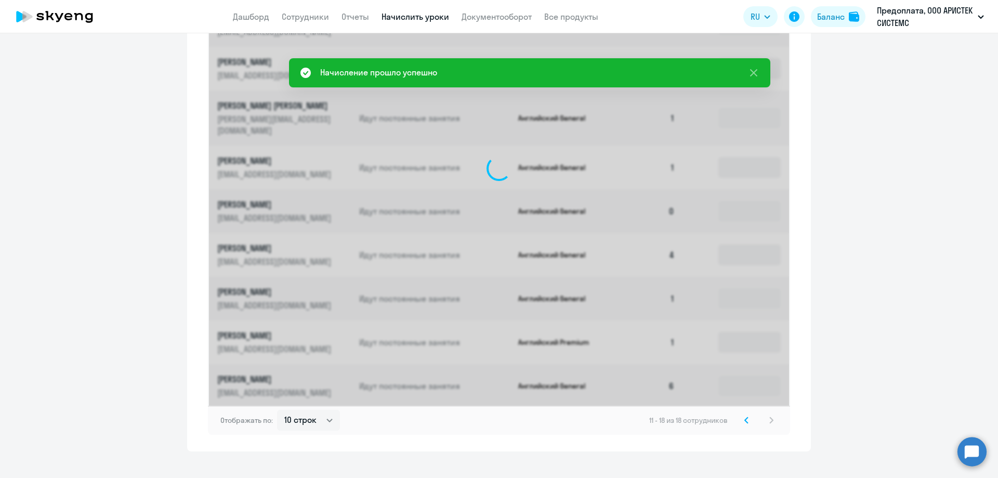
scroll to position [490, 0]
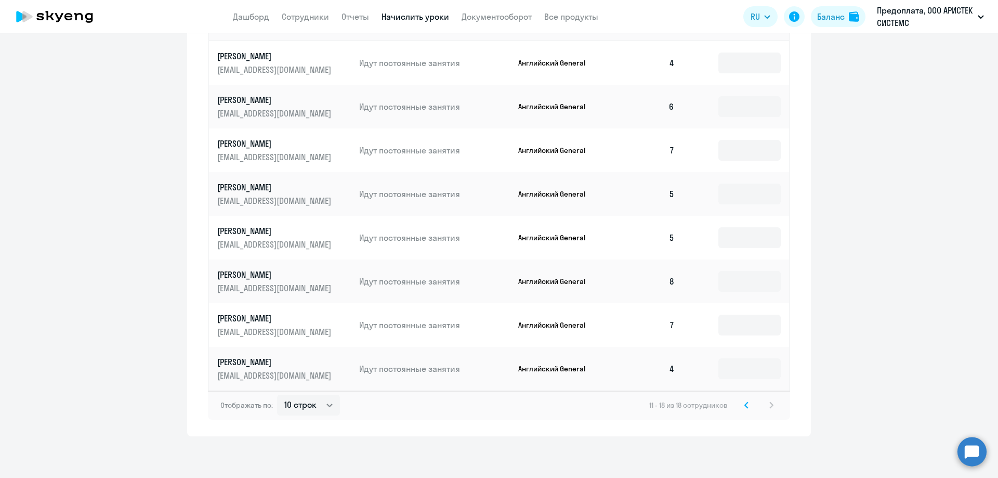
click at [740, 404] on svg-icon at bounding box center [746, 405] width 12 height 12
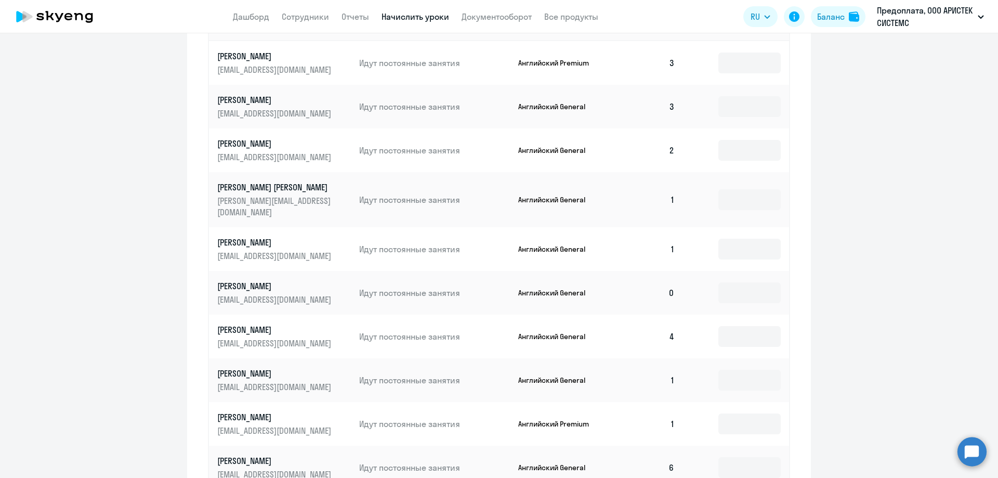
scroll to position [572, 0]
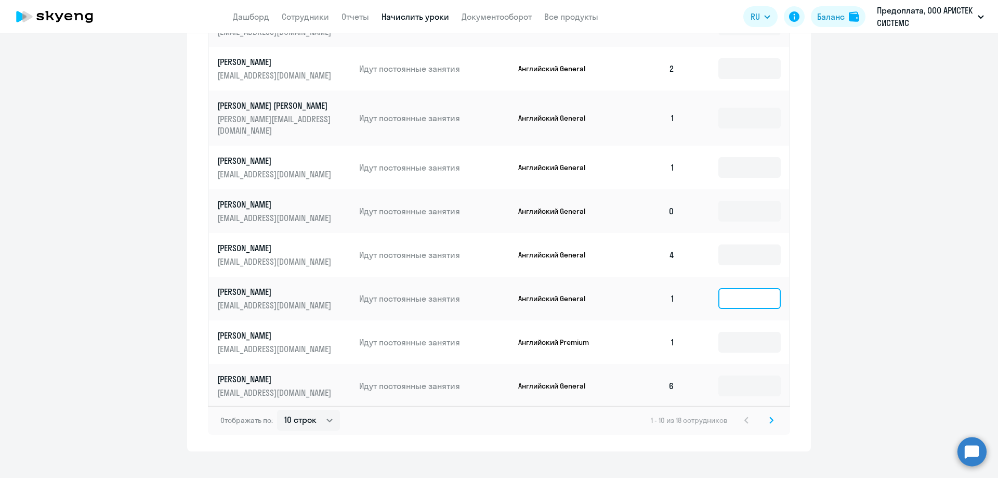
click at [730, 288] on input at bounding box center [749, 298] width 62 height 21
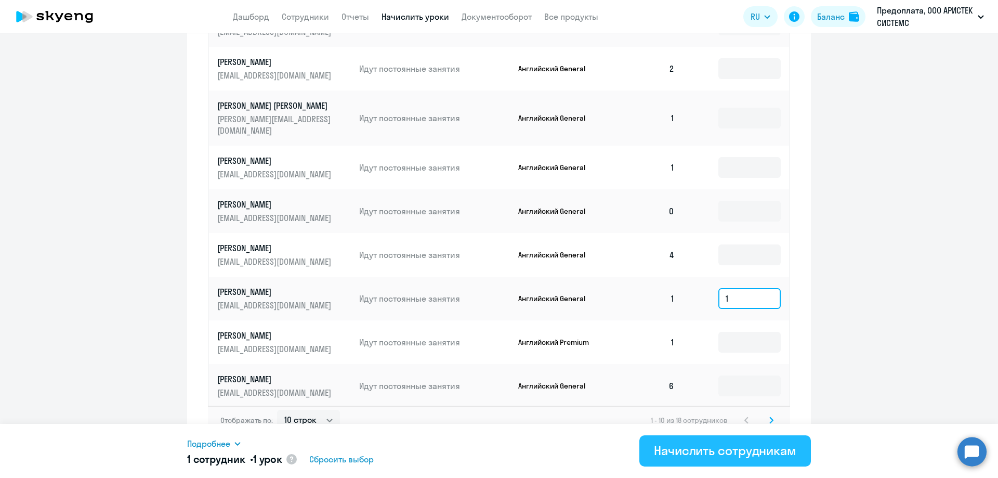
type input "1"
click at [719, 452] on div "Начислить сотрудникам" at bounding box center [725, 450] width 142 height 17
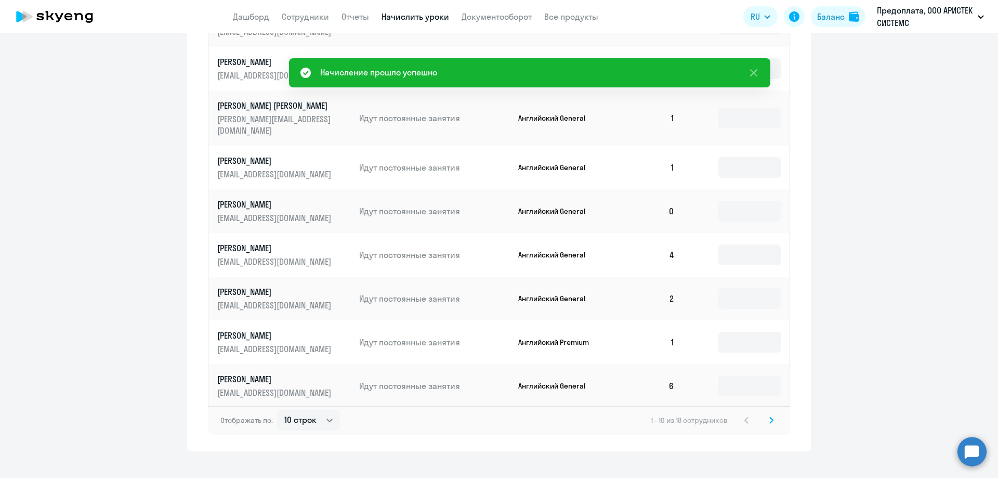
scroll to position [577, 0]
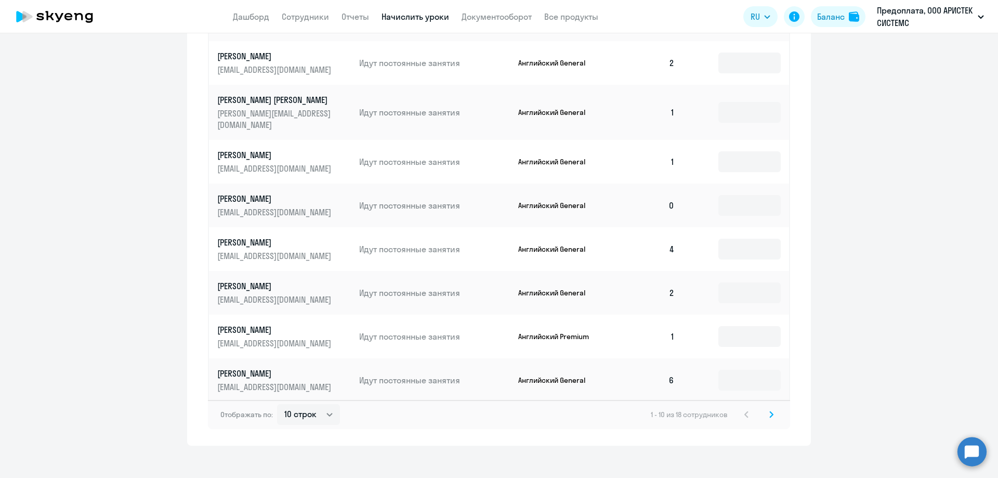
click at [771, 408] on svg-icon at bounding box center [771, 414] width 12 height 12
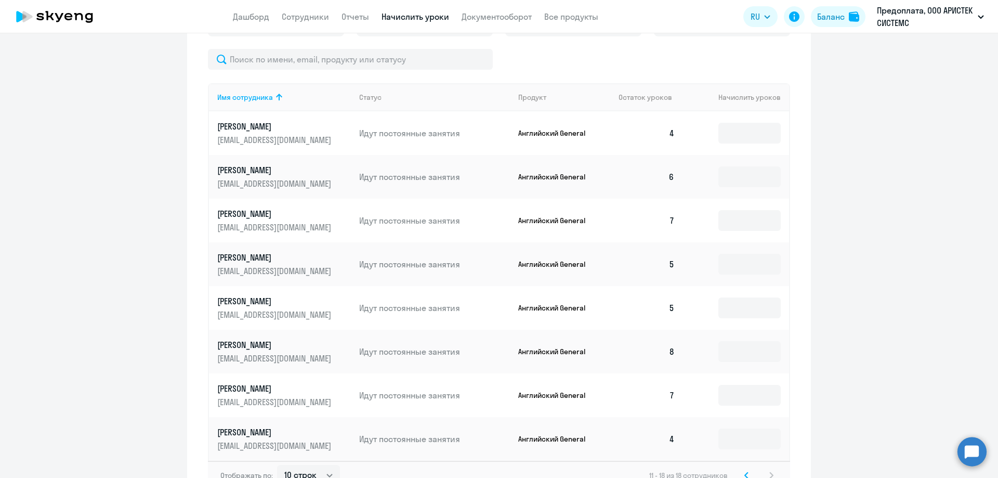
scroll to position [386, 0]
